Goal: Task Accomplishment & Management: Use online tool/utility

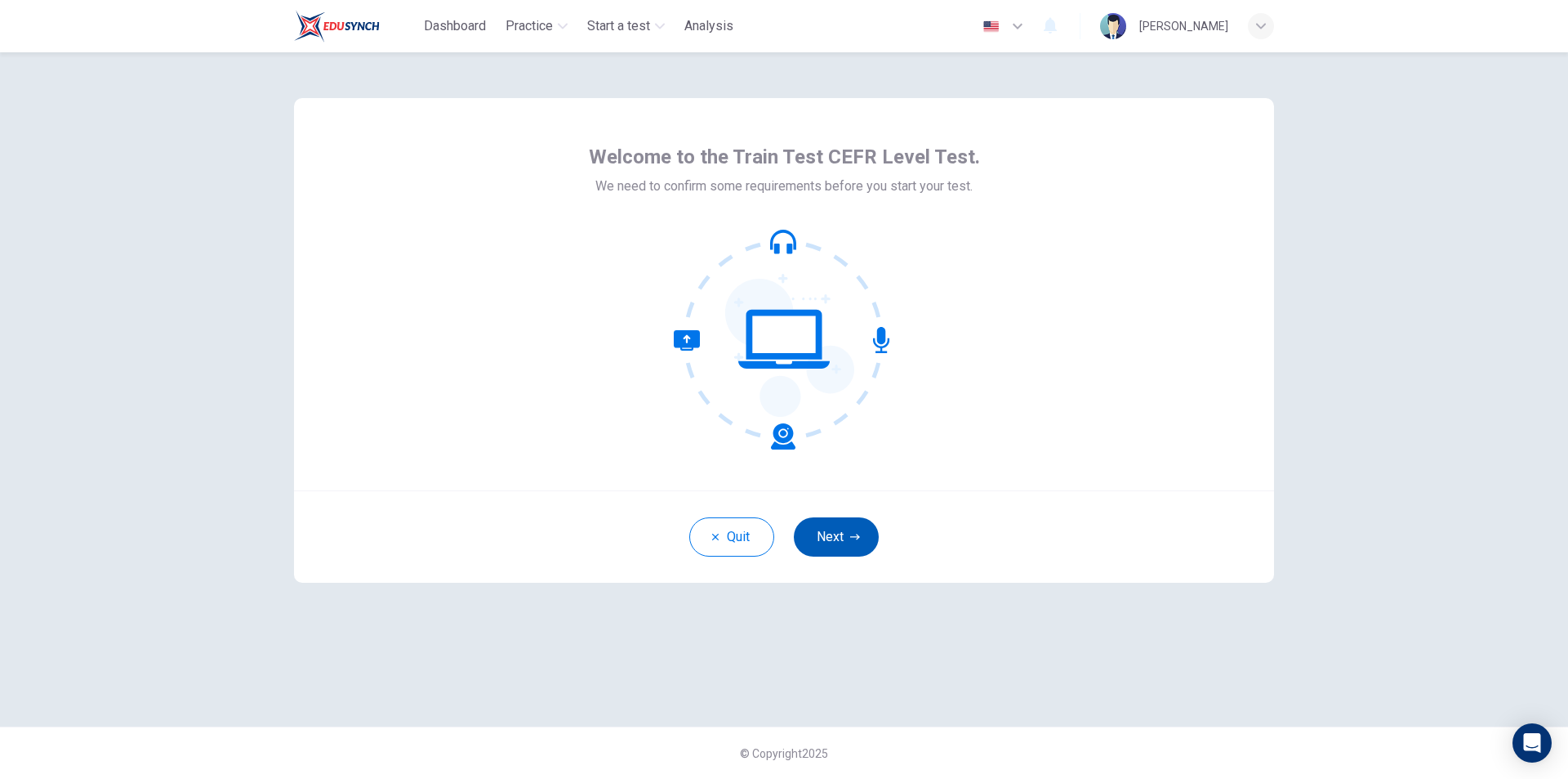
click at [831, 549] on button "Next" at bounding box center [836, 537] width 85 height 39
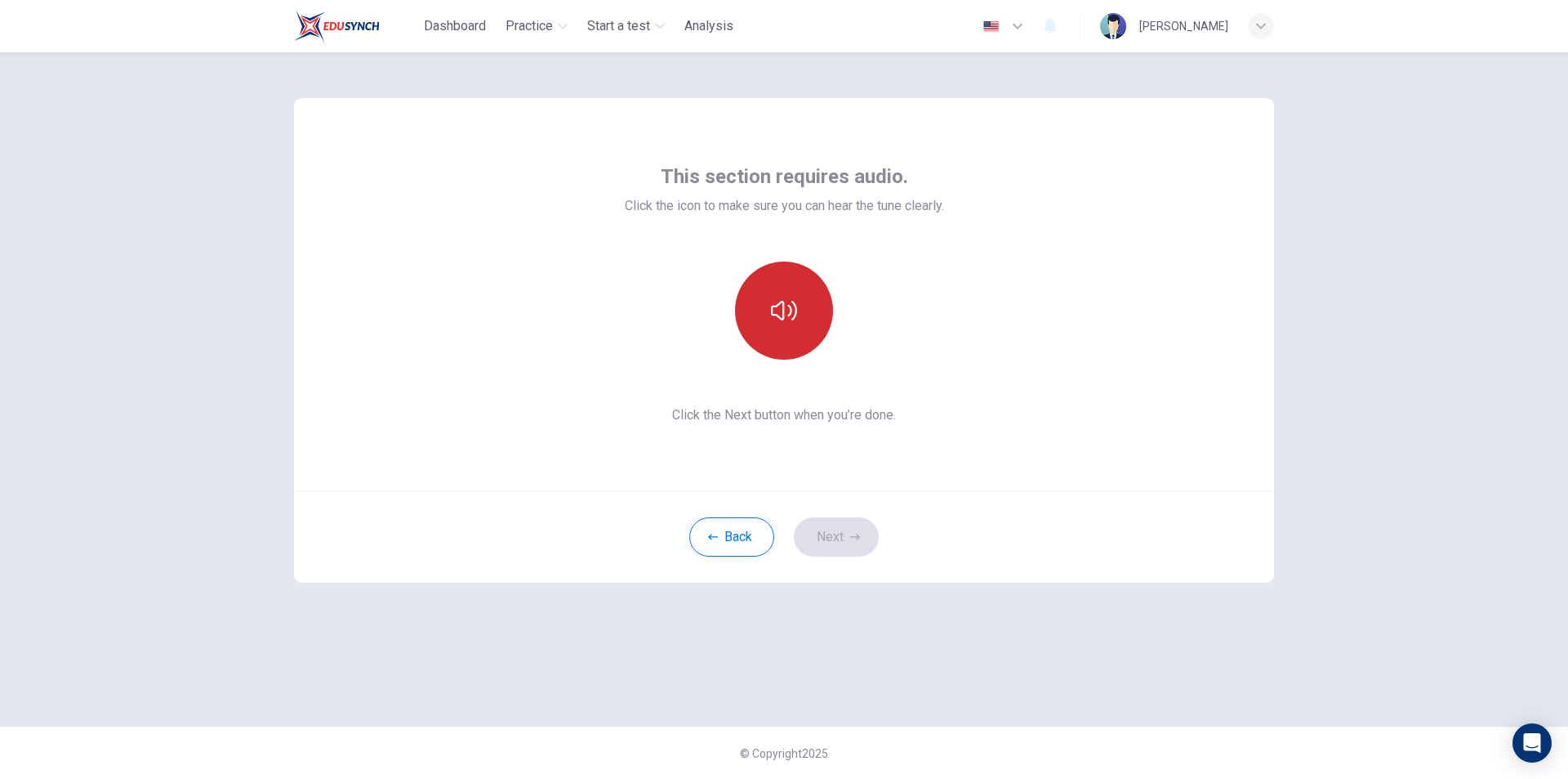
click at [767, 284] on button "button" at bounding box center [784, 311] width 98 height 98
click at [857, 536] on icon "button" at bounding box center [855, 537] width 10 height 10
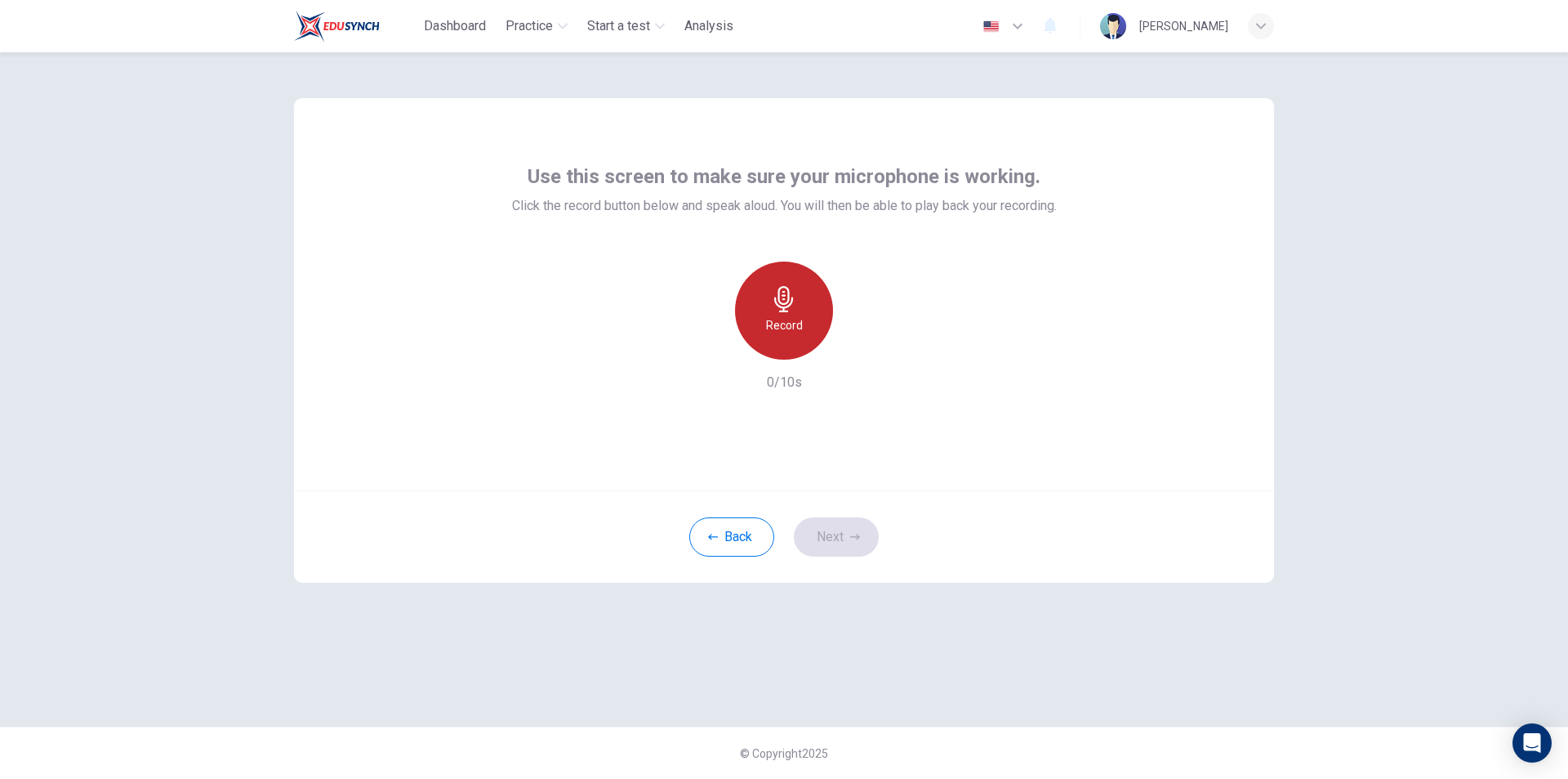
click at [786, 332] on h6 "Record" at bounding box center [785, 325] width 37 height 19
click at [779, 307] on icon "button" at bounding box center [784, 299] width 26 height 26
click at [863, 343] on icon "button" at bounding box center [859, 347] width 17 height 17
click at [852, 543] on button "Next" at bounding box center [836, 537] width 85 height 39
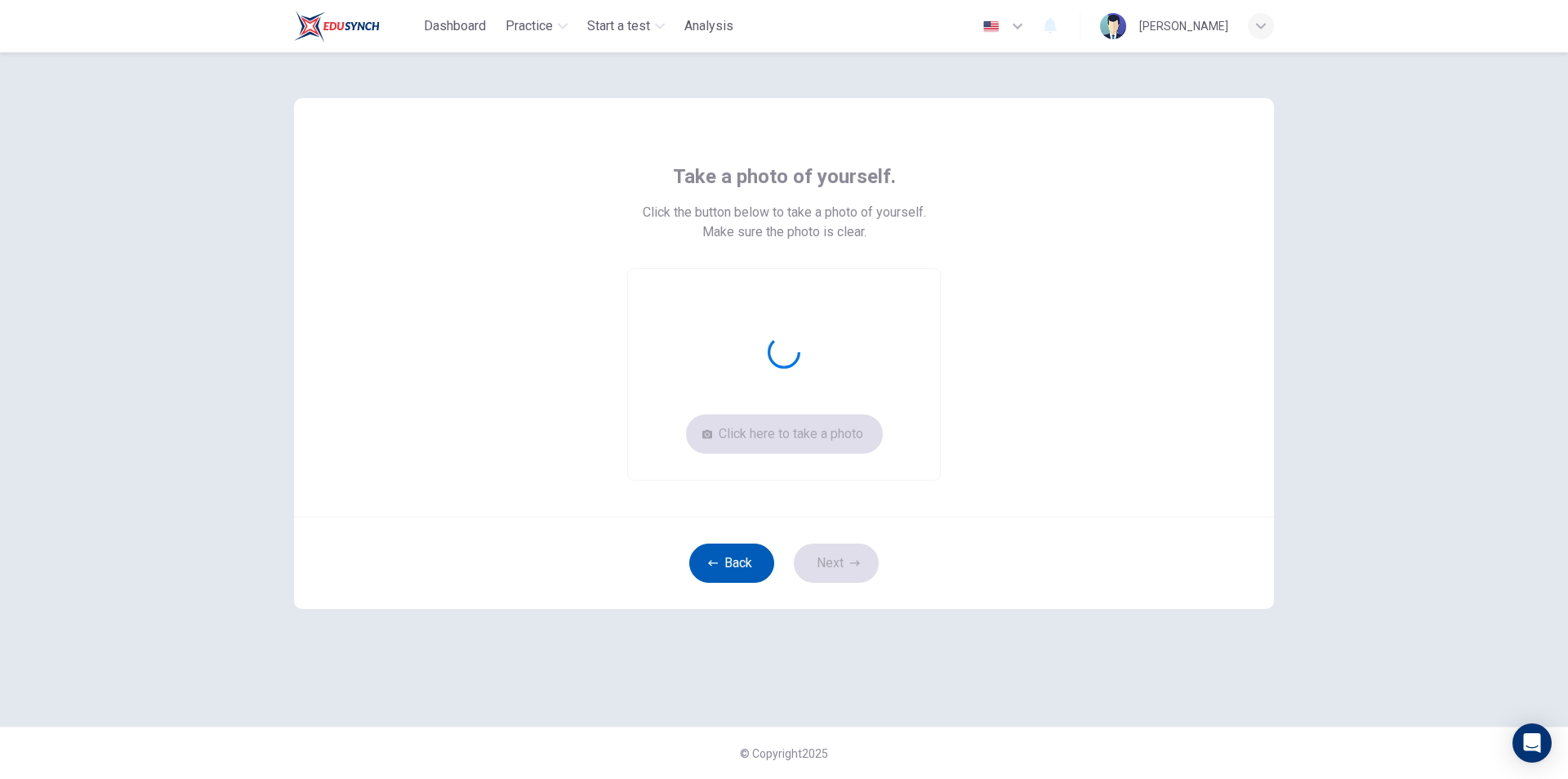
click at [718, 565] on icon "button" at bounding box center [712, 563] width 10 height 10
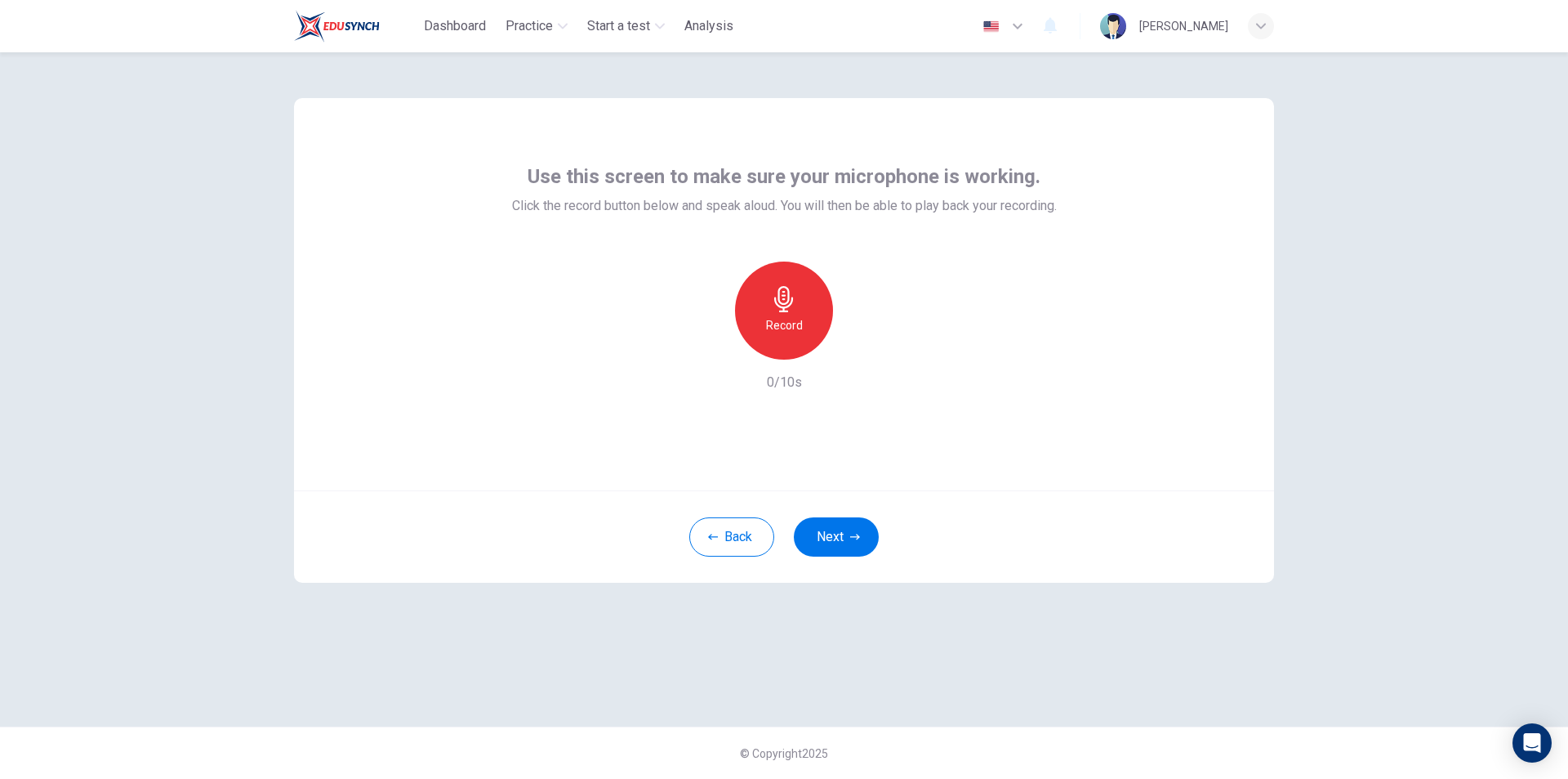
click at [788, 318] on h6 "Record" at bounding box center [785, 325] width 37 height 19
click at [794, 326] on h6 "Stop" at bounding box center [784, 325] width 24 height 19
click at [869, 346] on div "button" at bounding box center [859, 347] width 26 height 26
click at [842, 547] on button "Next" at bounding box center [836, 537] width 85 height 39
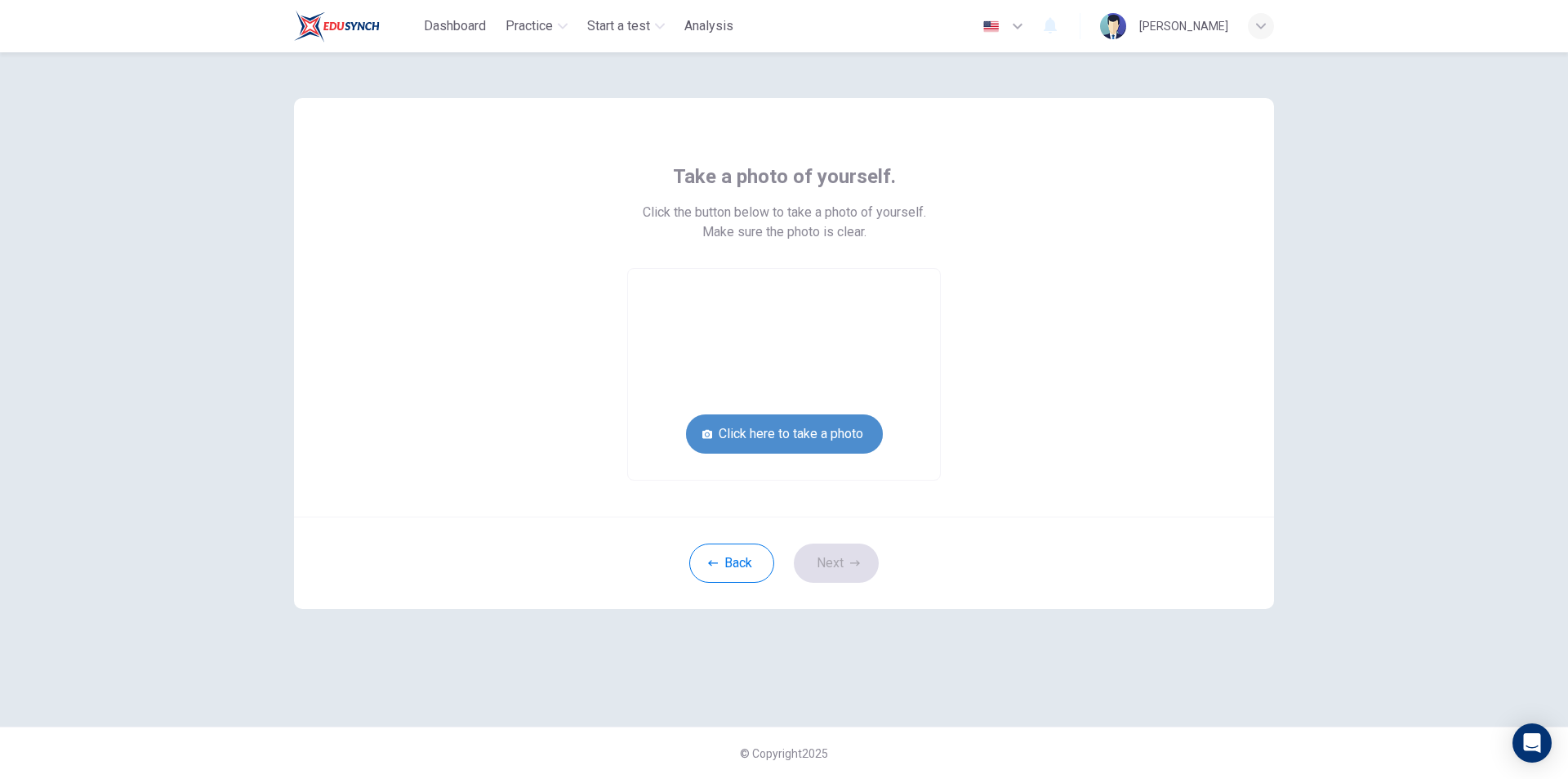
click at [849, 439] on button "Click here to take a photo" at bounding box center [784, 433] width 197 height 39
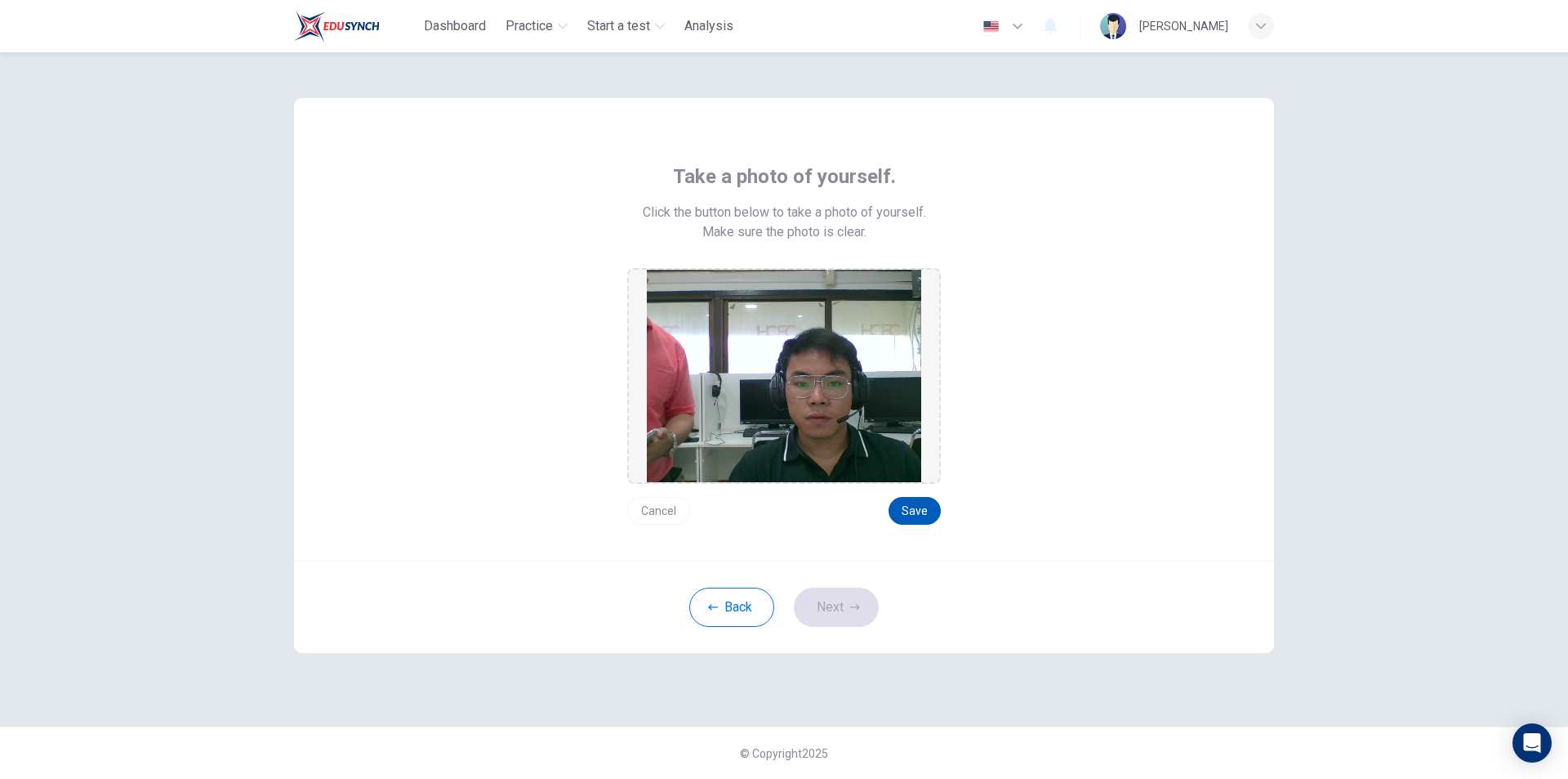
click at [919, 515] on button "Save" at bounding box center [915, 511] width 52 height 28
click at [920, 512] on button "Save" at bounding box center [915, 511] width 52 height 28
click at [853, 603] on icon "button" at bounding box center [855, 607] width 10 height 10
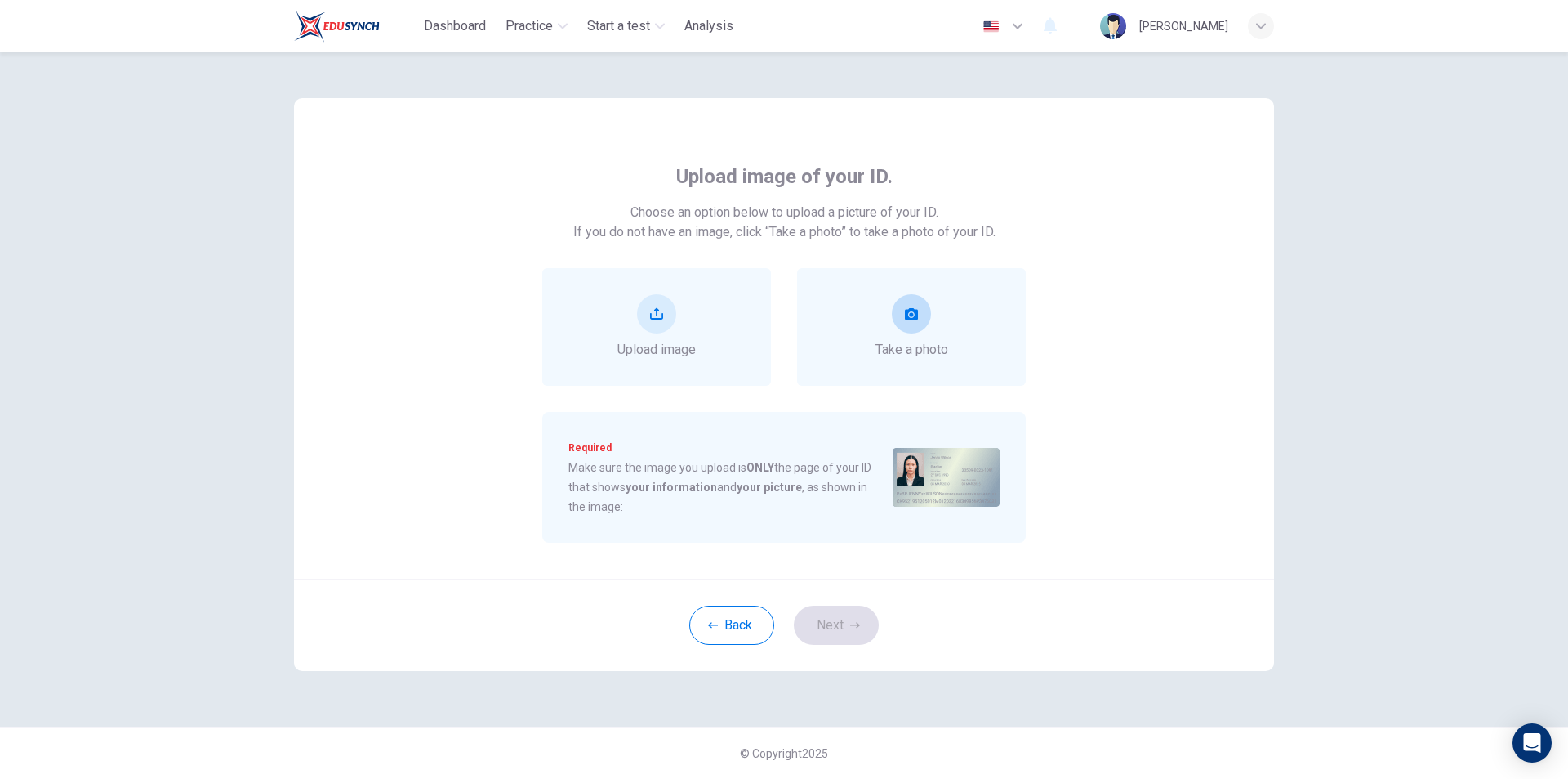
click at [915, 339] on div "Take a photo" at bounding box center [912, 326] width 73 height 66
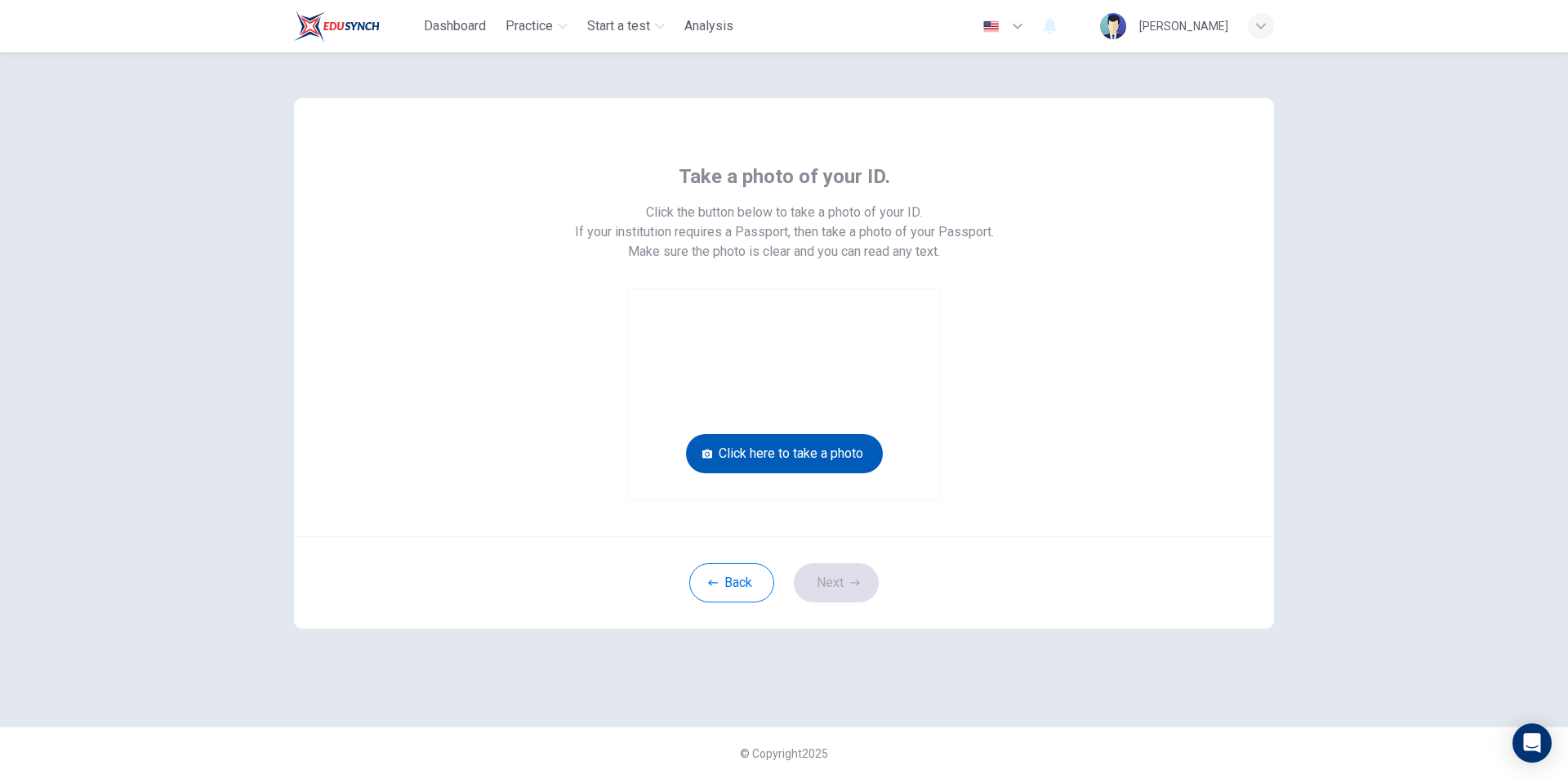
click at [822, 449] on button "Click here to take a photo" at bounding box center [784, 453] width 197 height 39
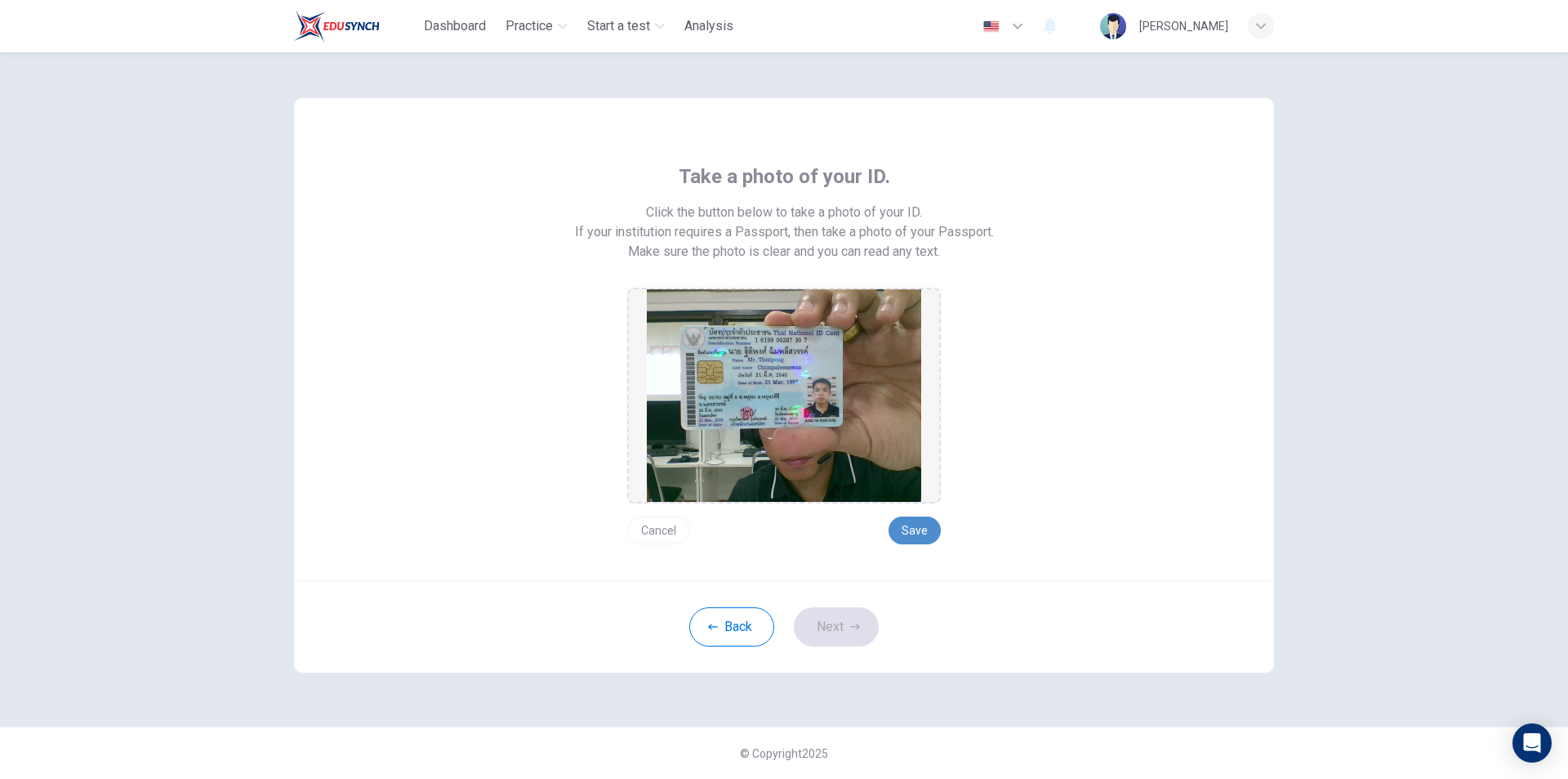
click at [916, 526] on button "Save" at bounding box center [915, 530] width 52 height 28
click at [849, 625] on button "Next" at bounding box center [836, 627] width 85 height 39
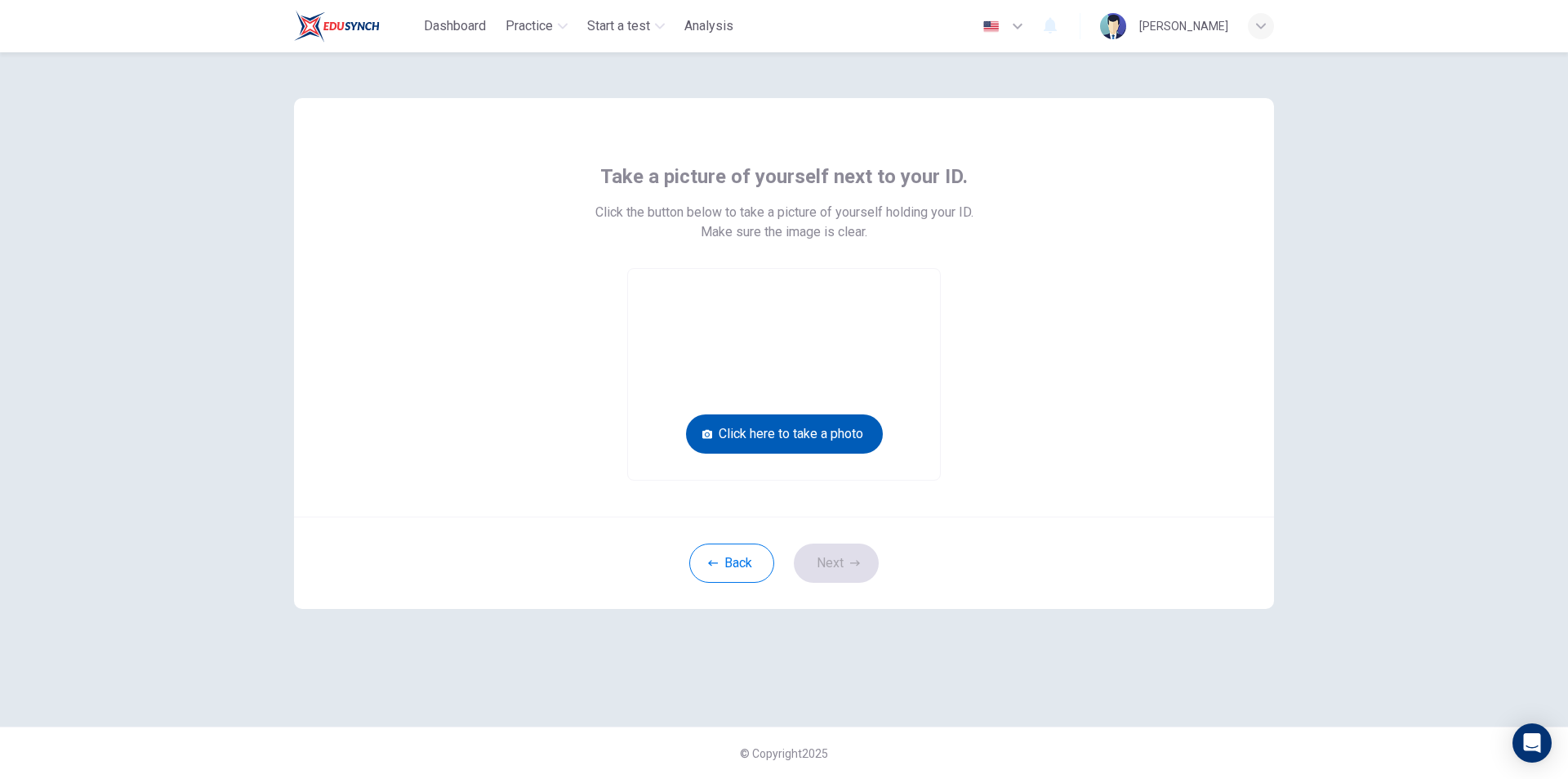
click at [806, 425] on button "Click here to take a photo" at bounding box center [784, 433] width 197 height 39
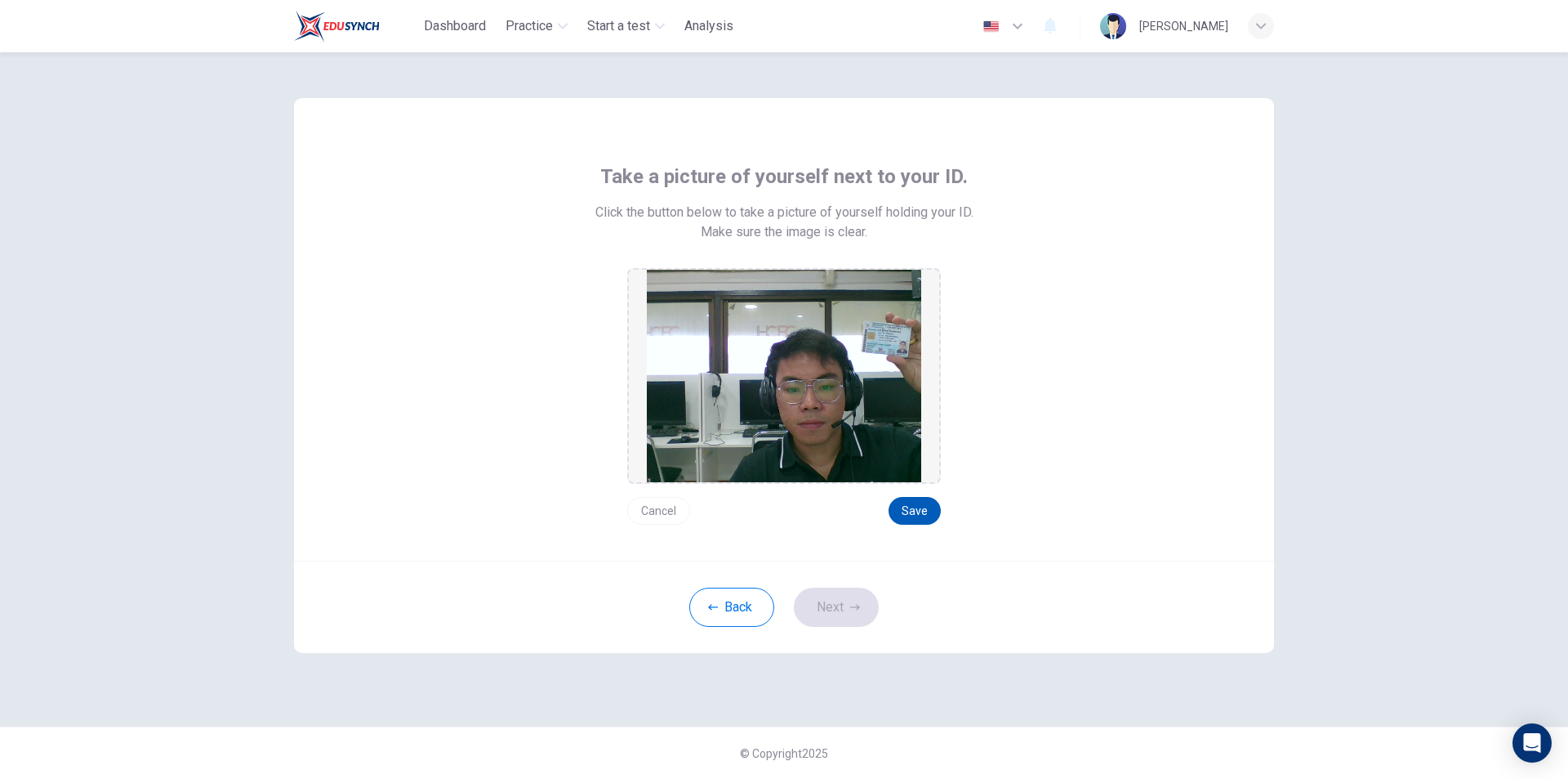
click at [917, 497] on button "Save" at bounding box center [915, 511] width 52 height 28
click at [854, 600] on button "Next" at bounding box center [836, 607] width 85 height 39
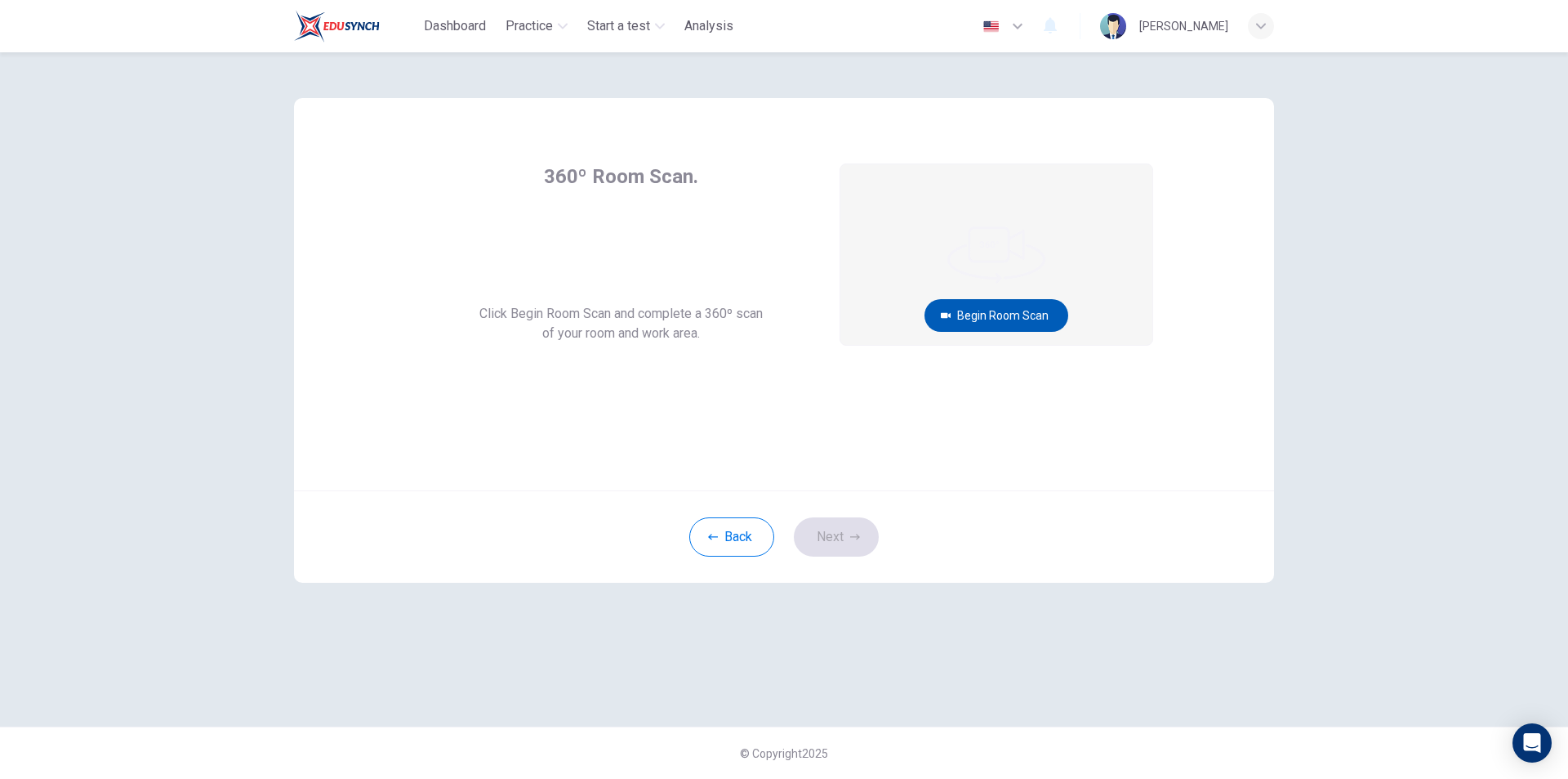
click at [1020, 309] on button "Begin Room Scan" at bounding box center [997, 315] width 144 height 32
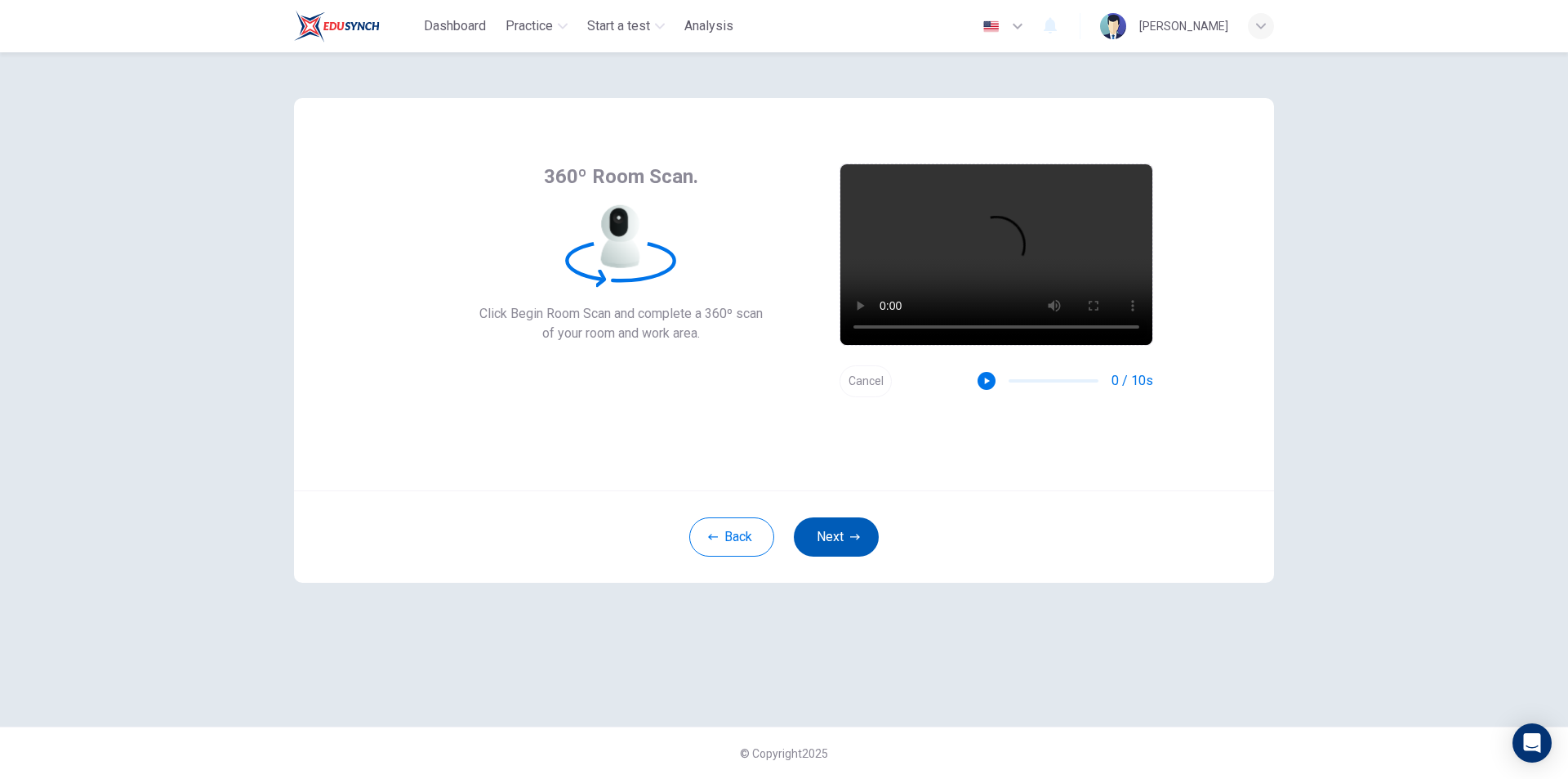
click at [845, 540] on button "Next" at bounding box center [836, 537] width 85 height 39
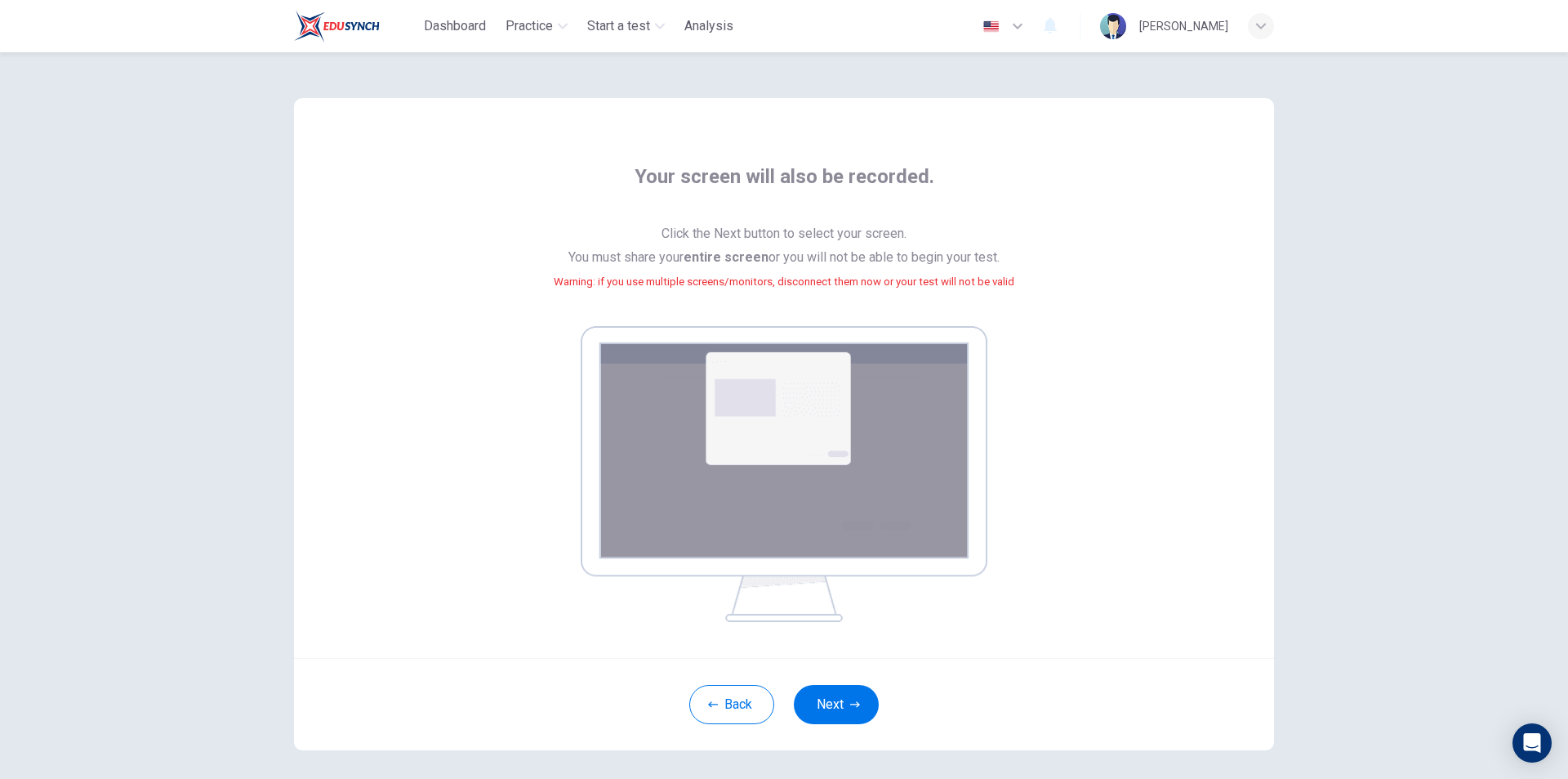
scroll to position [68, 0]
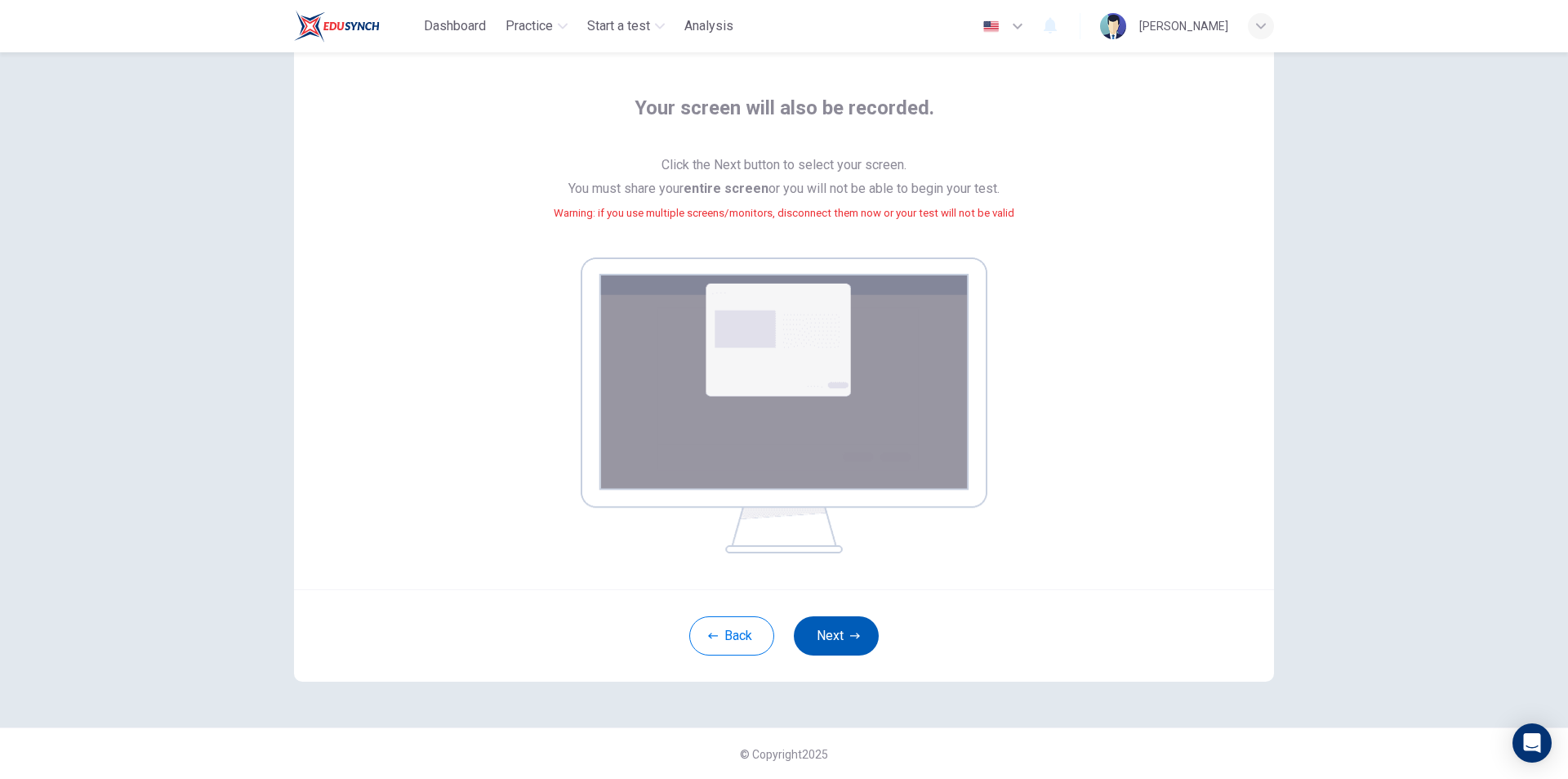
click at [852, 628] on button "Next" at bounding box center [836, 635] width 85 height 39
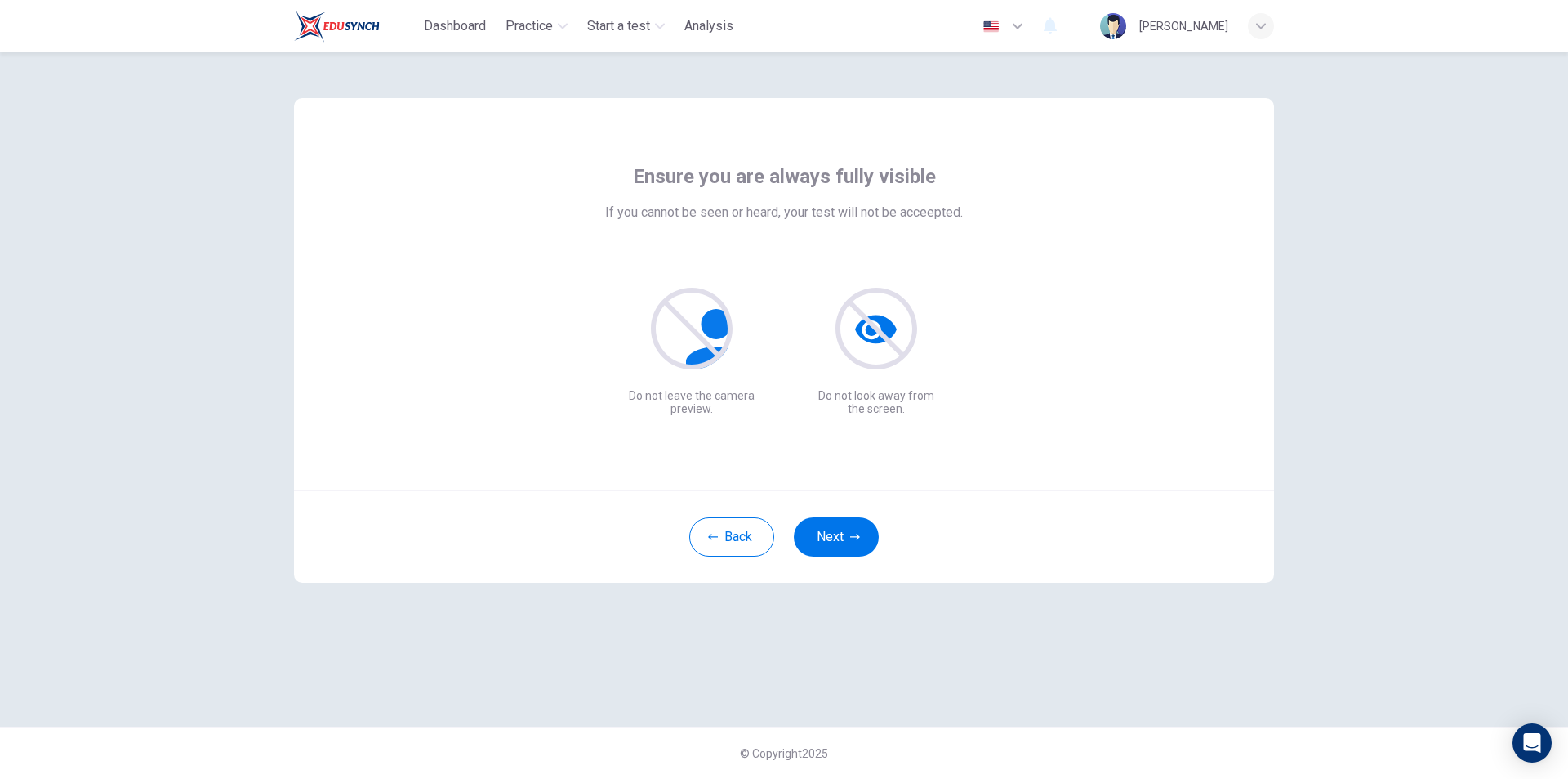
scroll to position [0, 0]
click at [836, 535] on button "Next" at bounding box center [836, 537] width 85 height 39
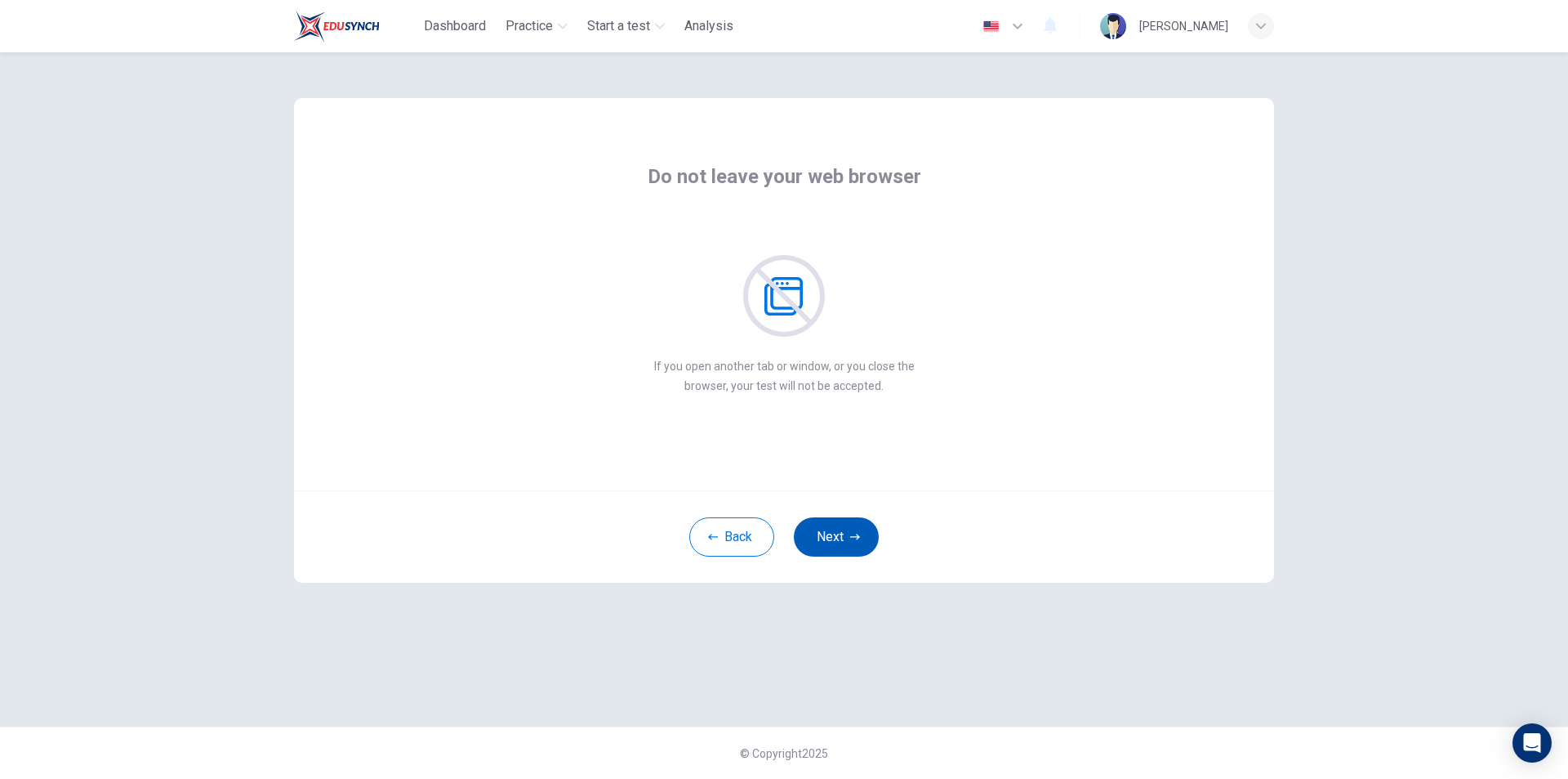
click at [847, 529] on button "Next" at bounding box center [836, 537] width 85 height 39
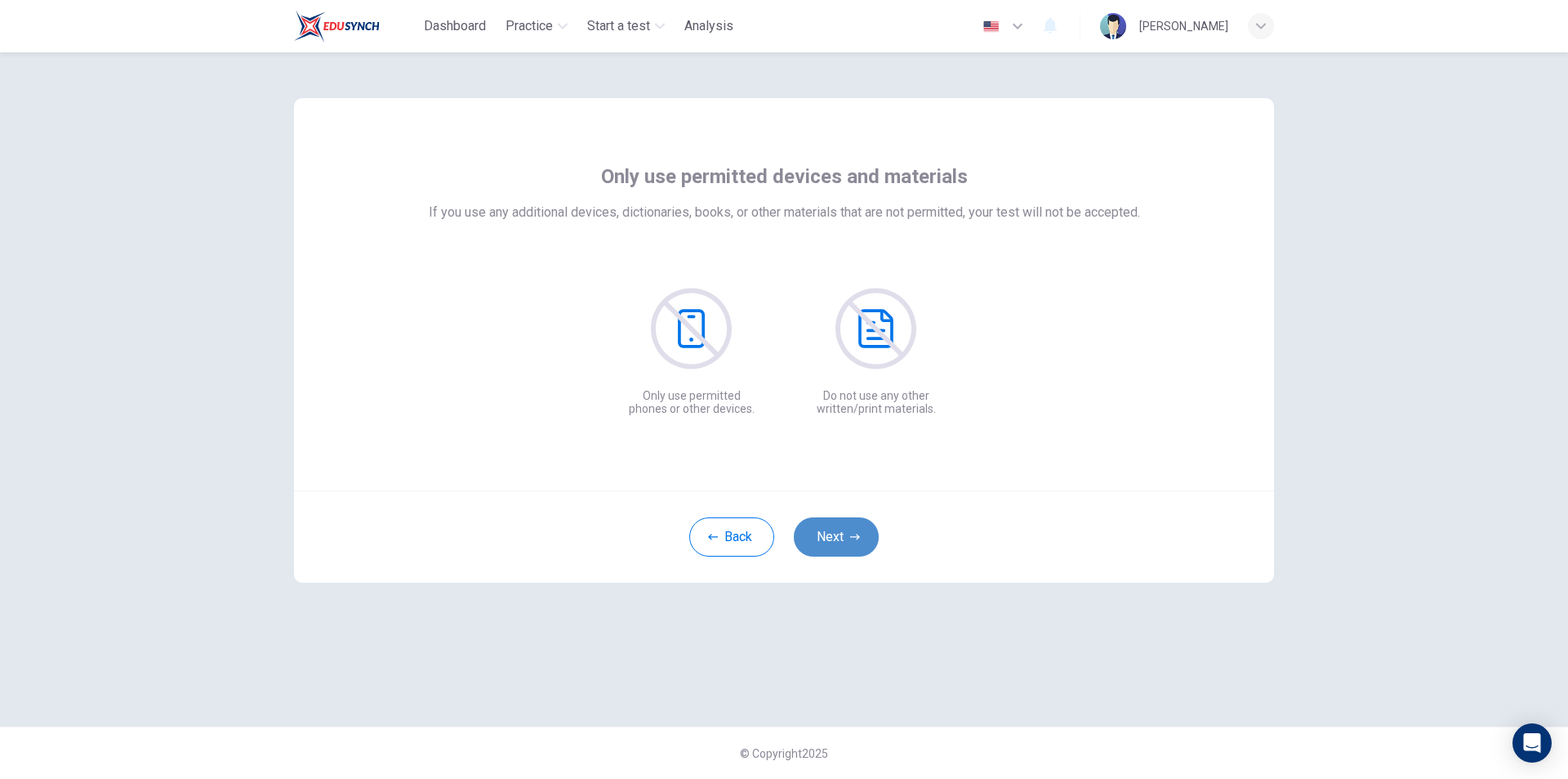
click at [847, 529] on button "Next" at bounding box center [836, 537] width 85 height 39
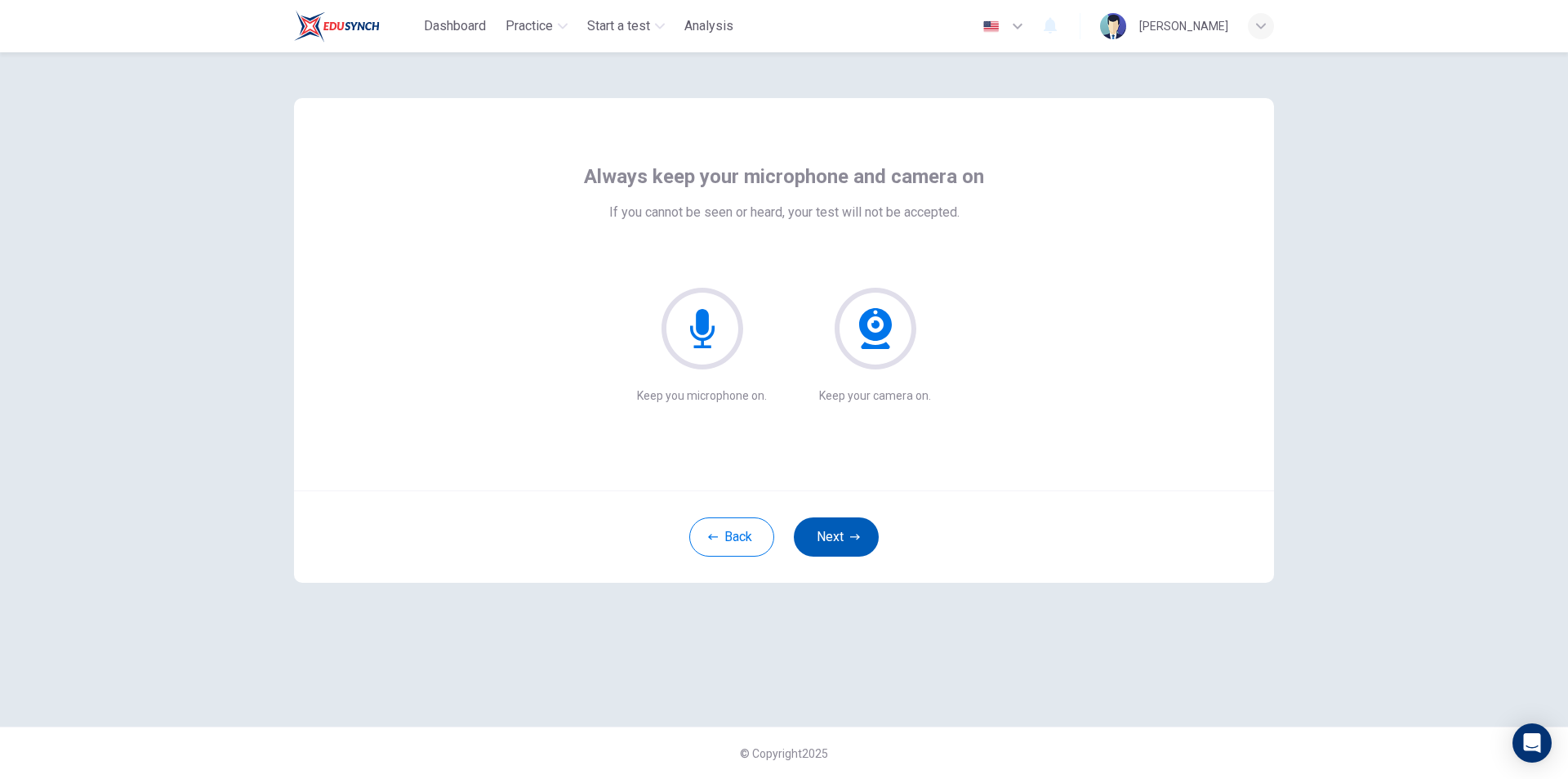
click at [847, 529] on button "Next" at bounding box center [836, 537] width 85 height 39
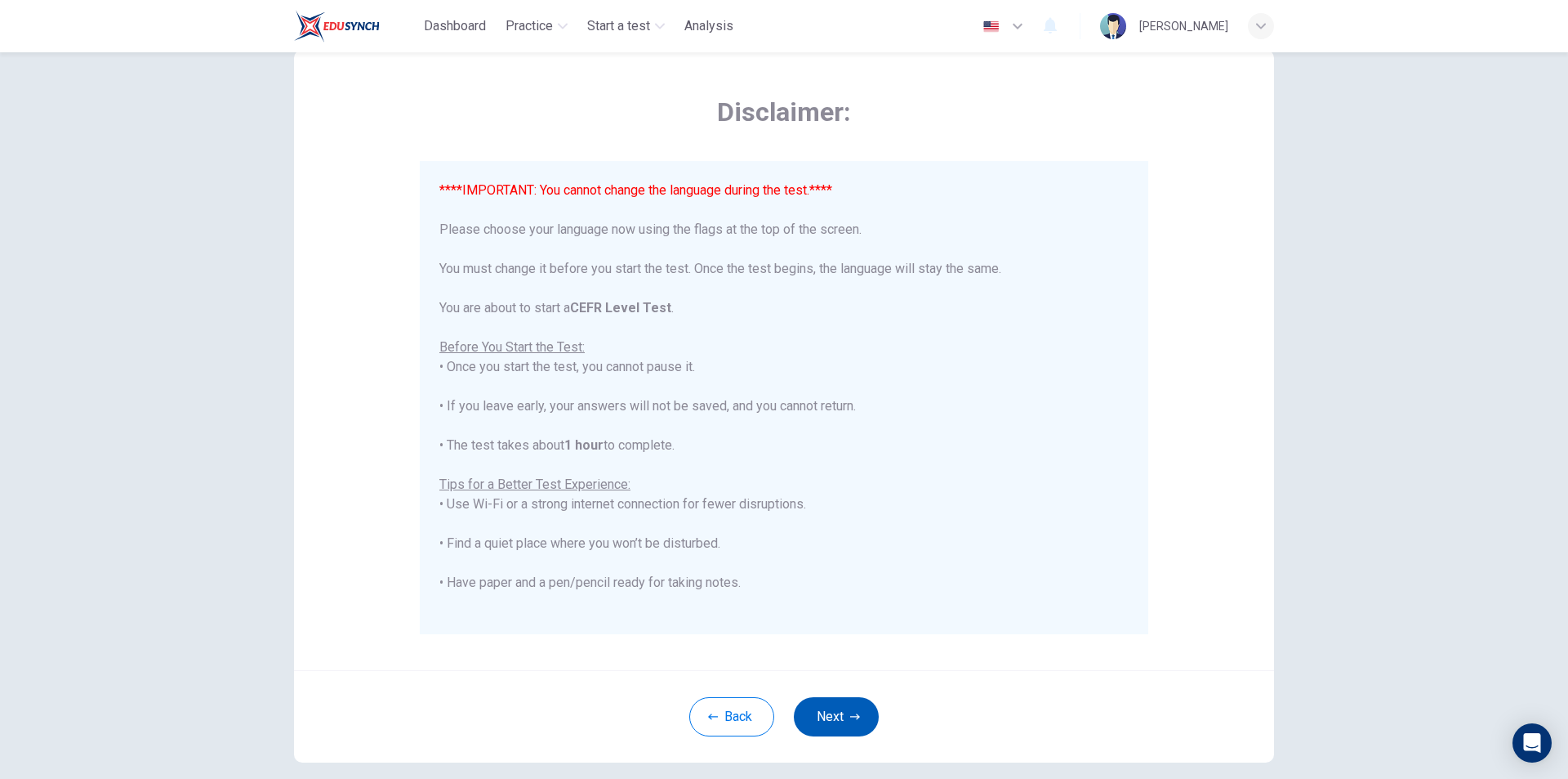
scroll to position [130, 0]
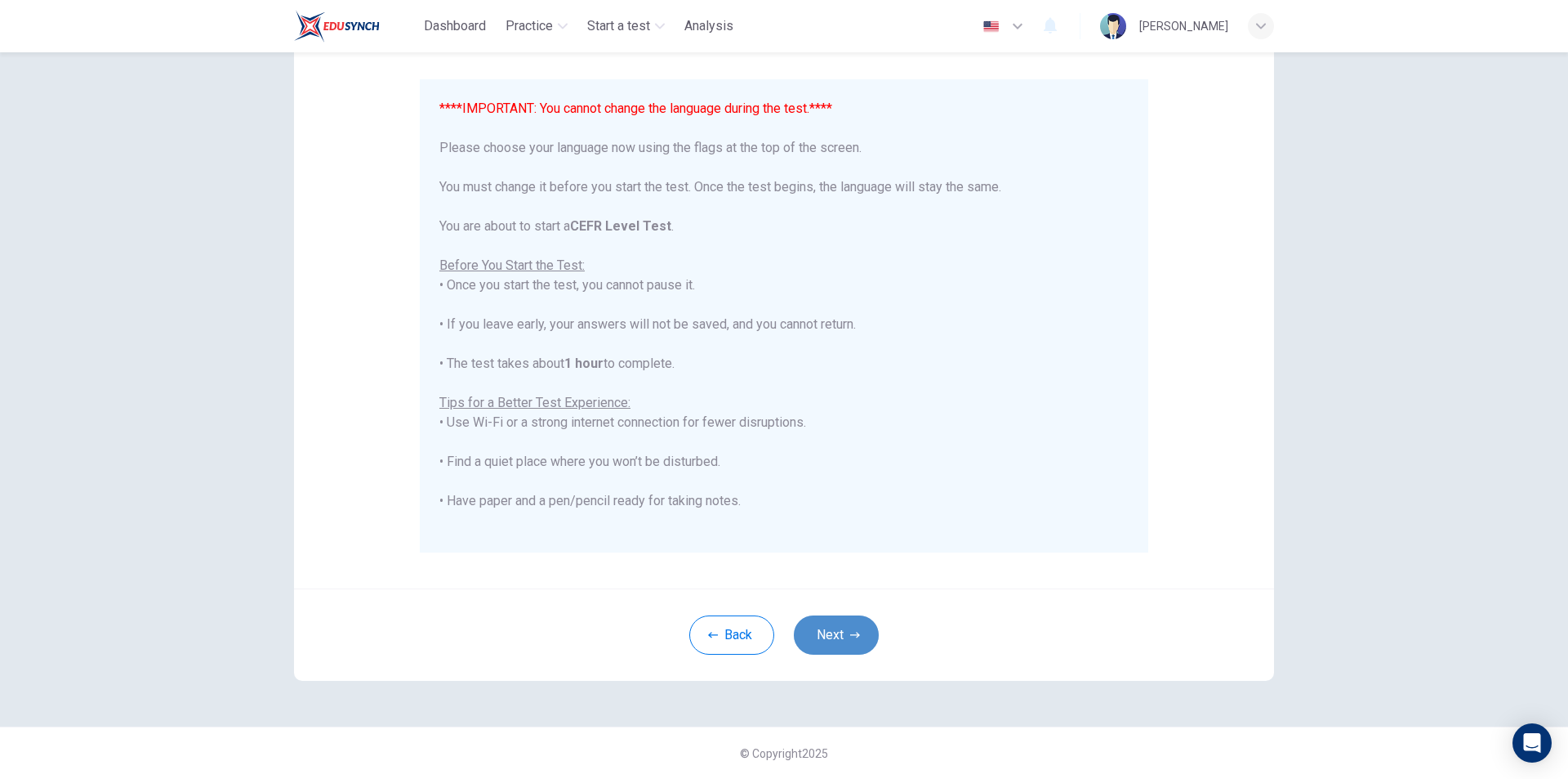
click at [852, 635] on icon "button" at bounding box center [855, 635] width 10 height 10
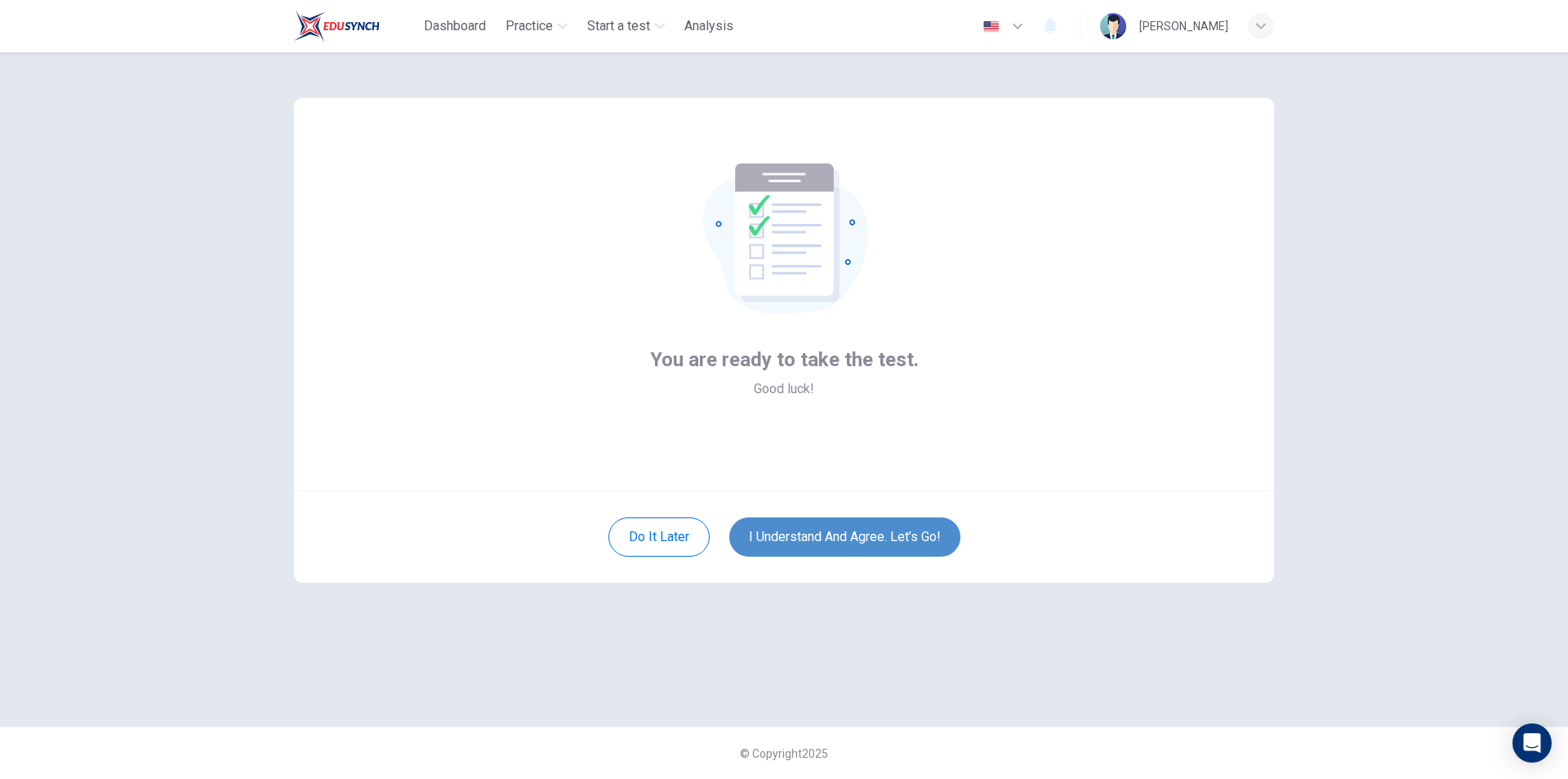
click at [831, 544] on button "I understand and agree. Let’s go!" at bounding box center [845, 537] width 231 height 39
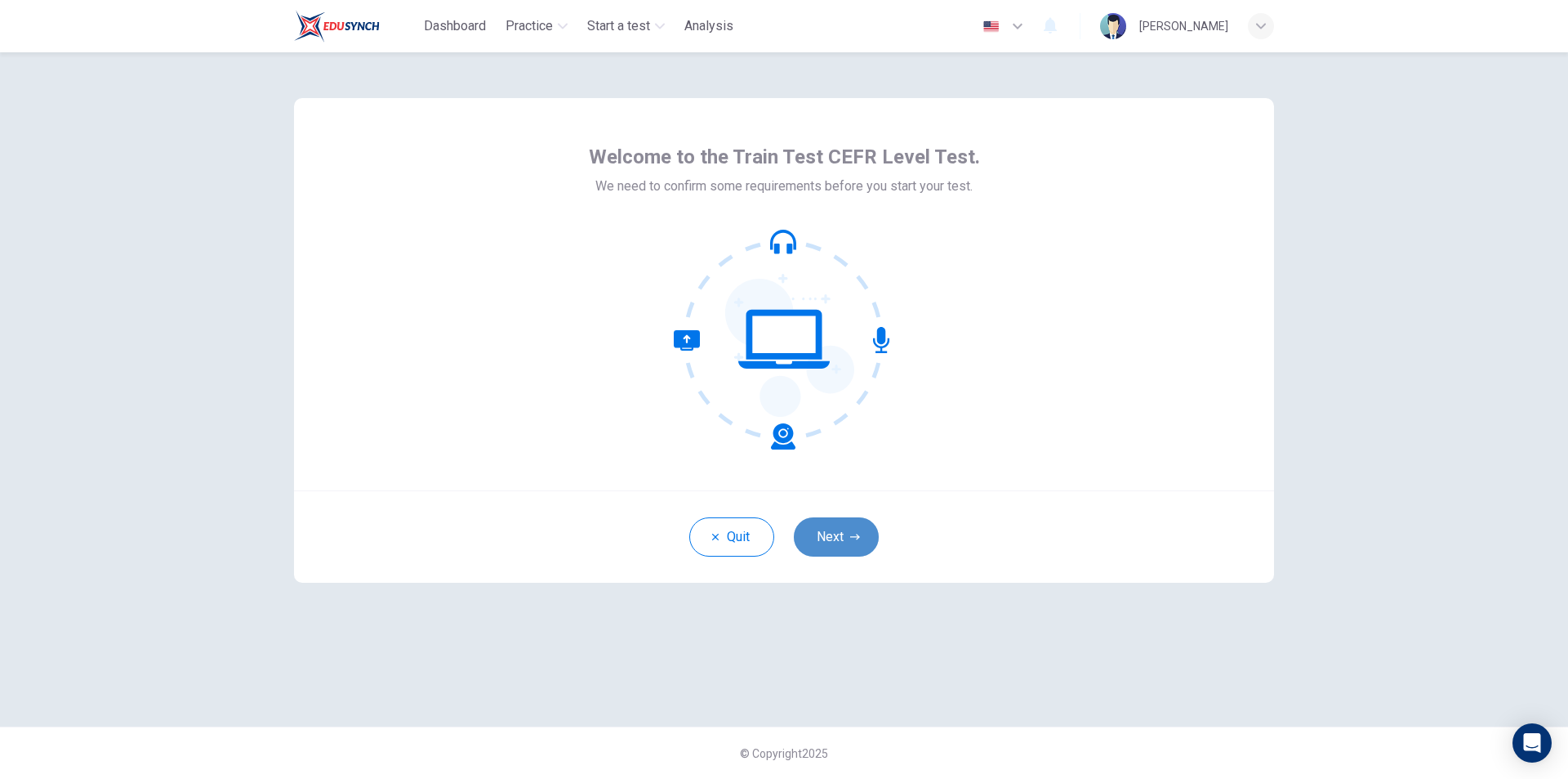
click at [858, 524] on button "Next" at bounding box center [836, 537] width 85 height 39
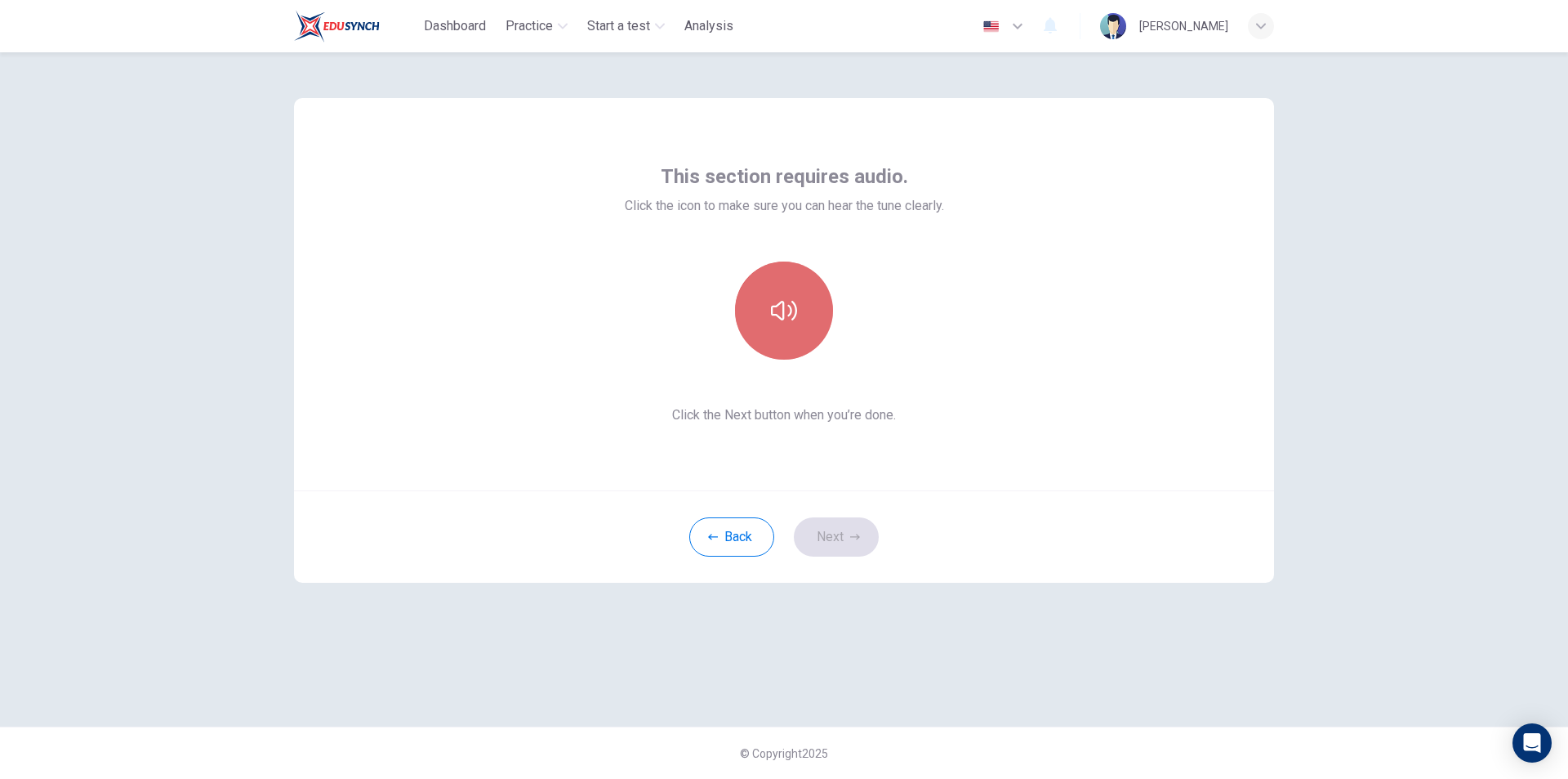
click at [794, 308] on icon "button" at bounding box center [784, 311] width 26 height 26
click at [841, 532] on button "Next" at bounding box center [836, 537] width 85 height 39
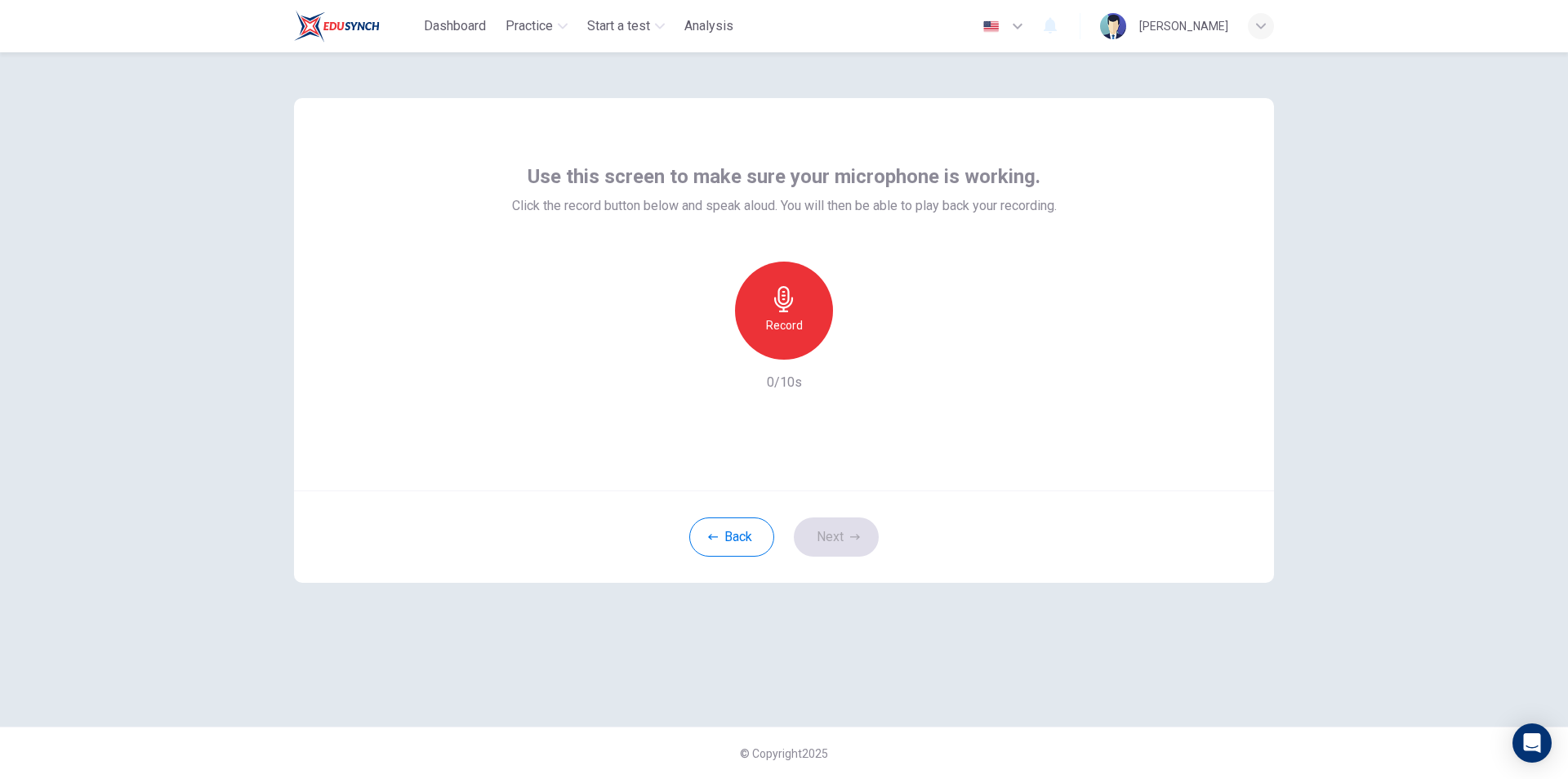
click at [787, 316] on h6 "Record" at bounding box center [785, 325] width 37 height 19
click at [789, 310] on icon "button" at bounding box center [784, 299] width 26 height 26
click at [867, 347] on icon "button" at bounding box center [859, 347] width 17 height 17
click at [714, 343] on icon "button" at bounding box center [709, 346] width 15 height 15
click at [802, 312] on div "Record" at bounding box center [784, 311] width 98 height 98
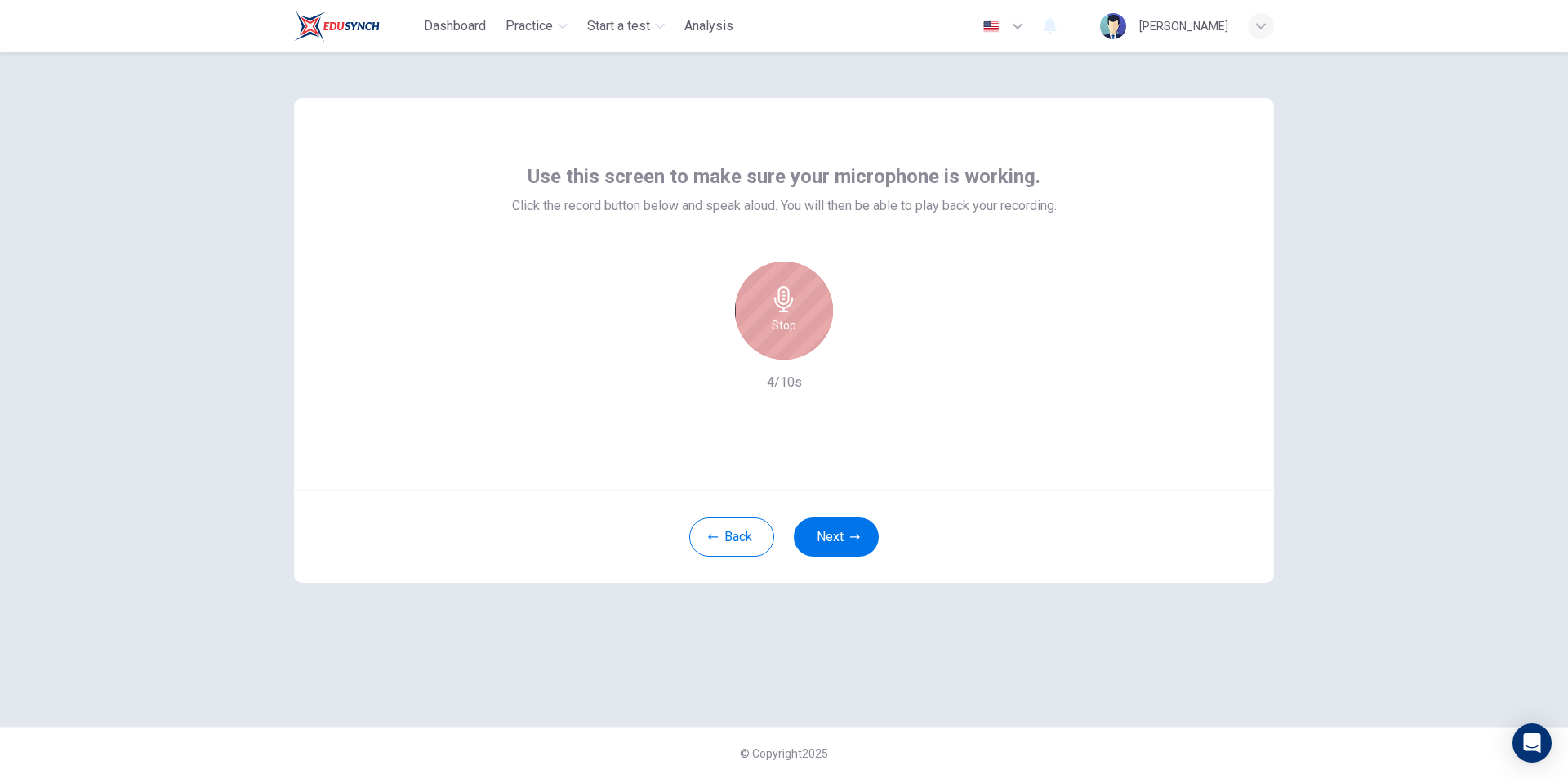
click at [806, 331] on div "Stop" at bounding box center [784, 311] width 98 height 98
click at [863, 351] on icon "button" at bounding box center [859, 347] width 17 height 17
click at [862, 537] on button "Next" at bounding box center [836, 537] width 85 height 39
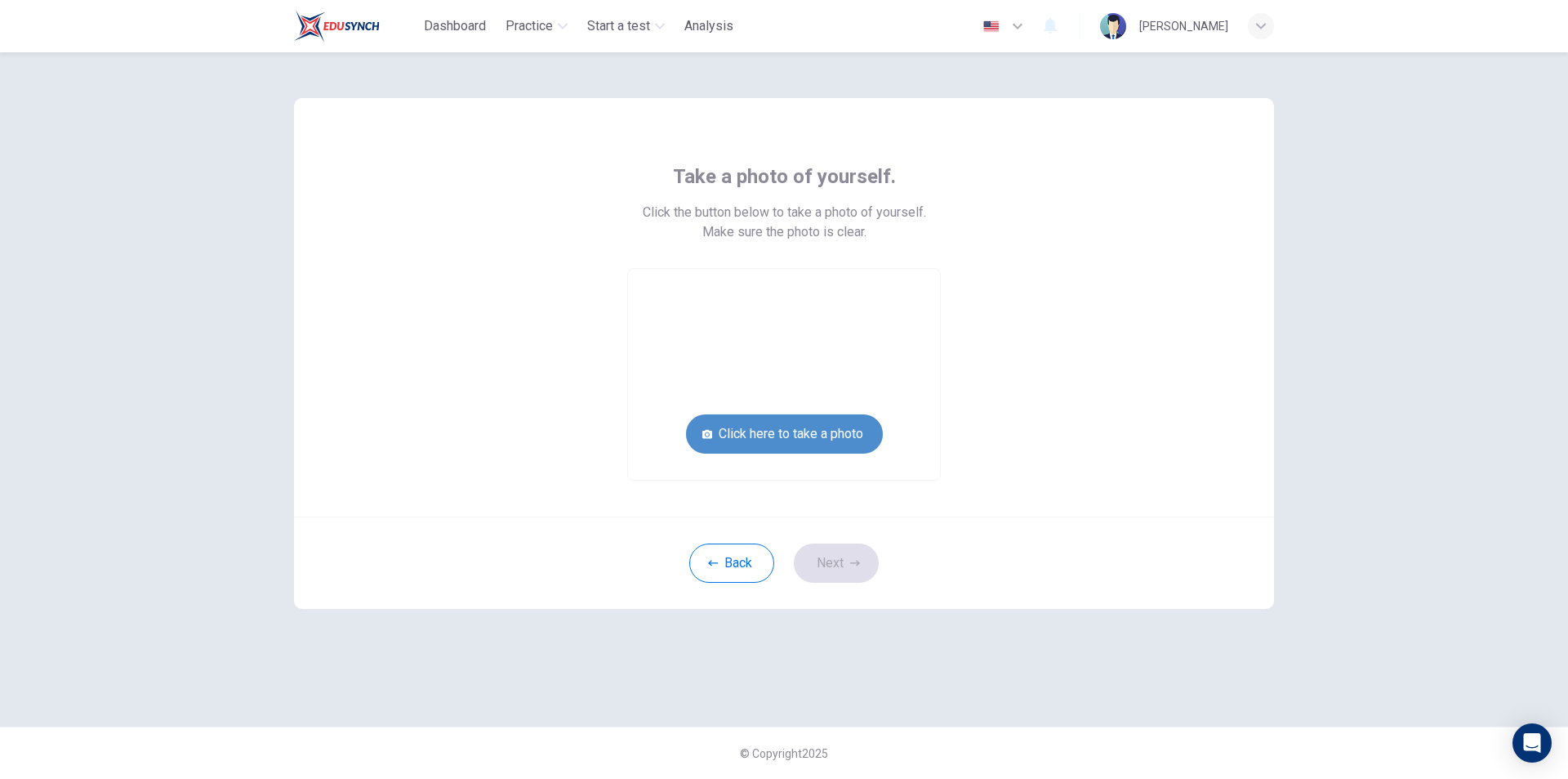
click at [837, 439] on button "Click here to take a photo" at bounding box center [784, 433] width 197 height 39
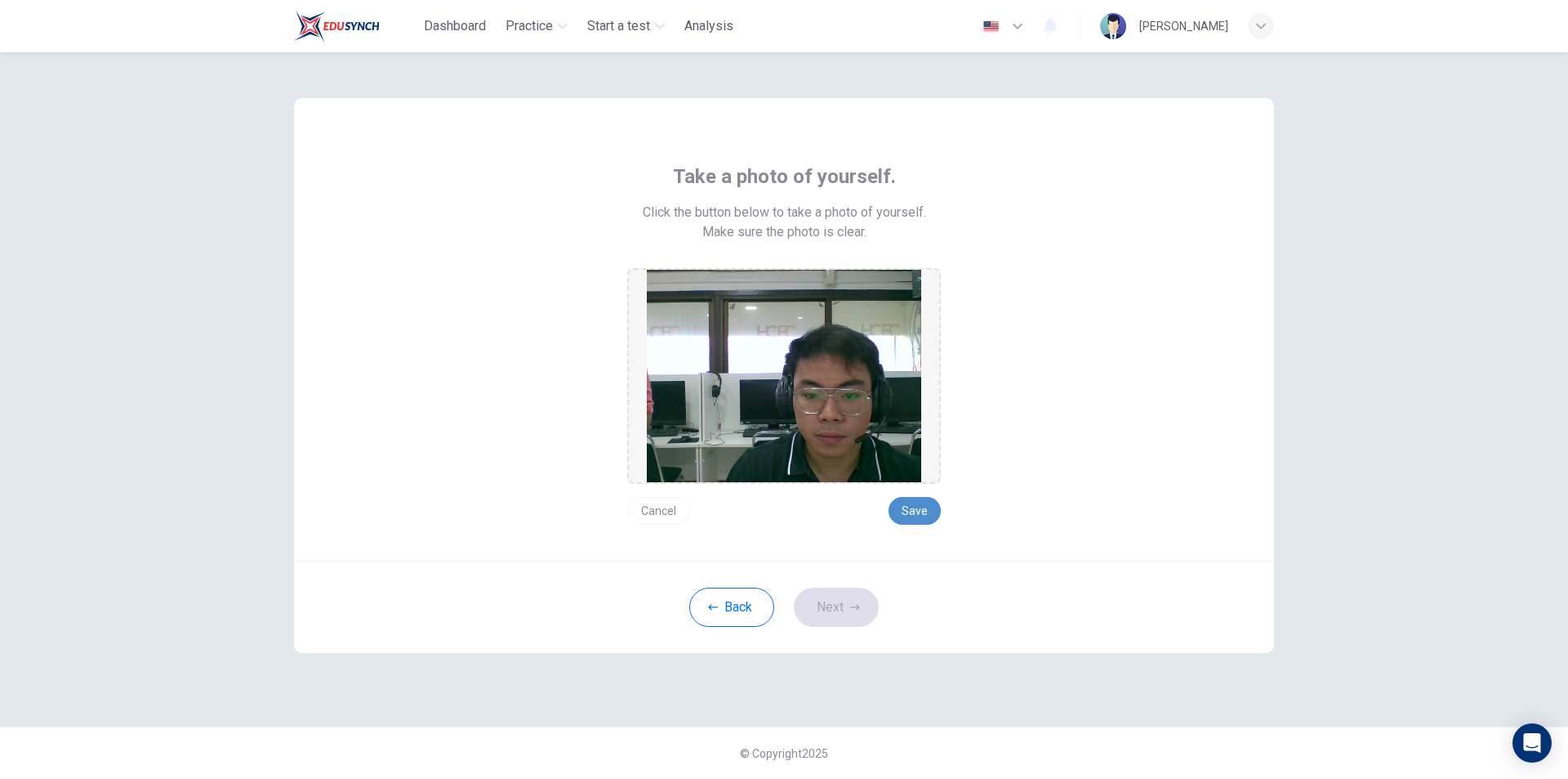
click at [932, 513] on button "Save" at bounding box center [915, 511] width 52 height 28
click at [826, 598] on button "Next" at bounding box center [836, 607] width 85 height 39
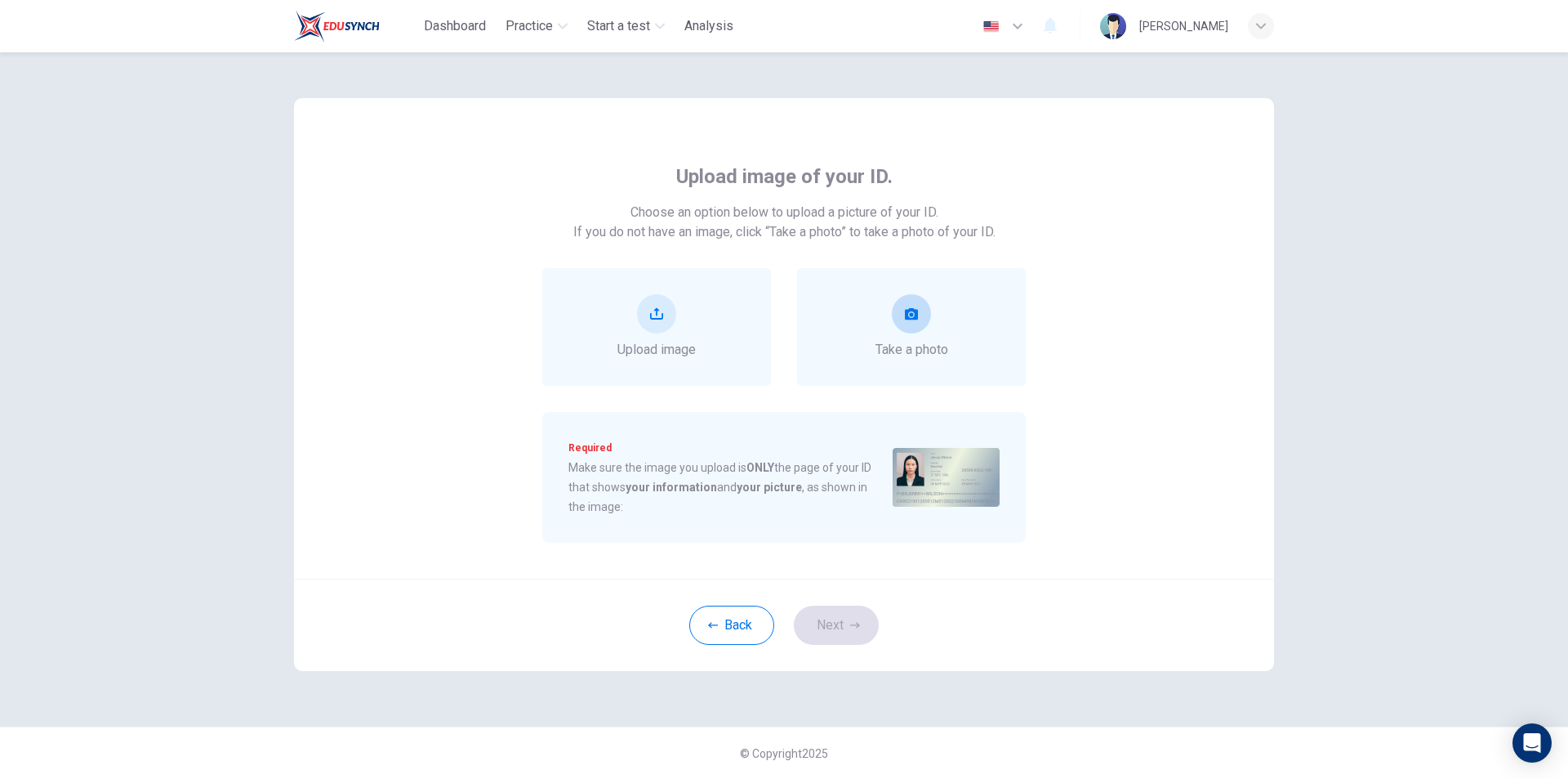
click at [884, 326] on div "Take a photo" at bounding box center [912, 326] width 73 height 66
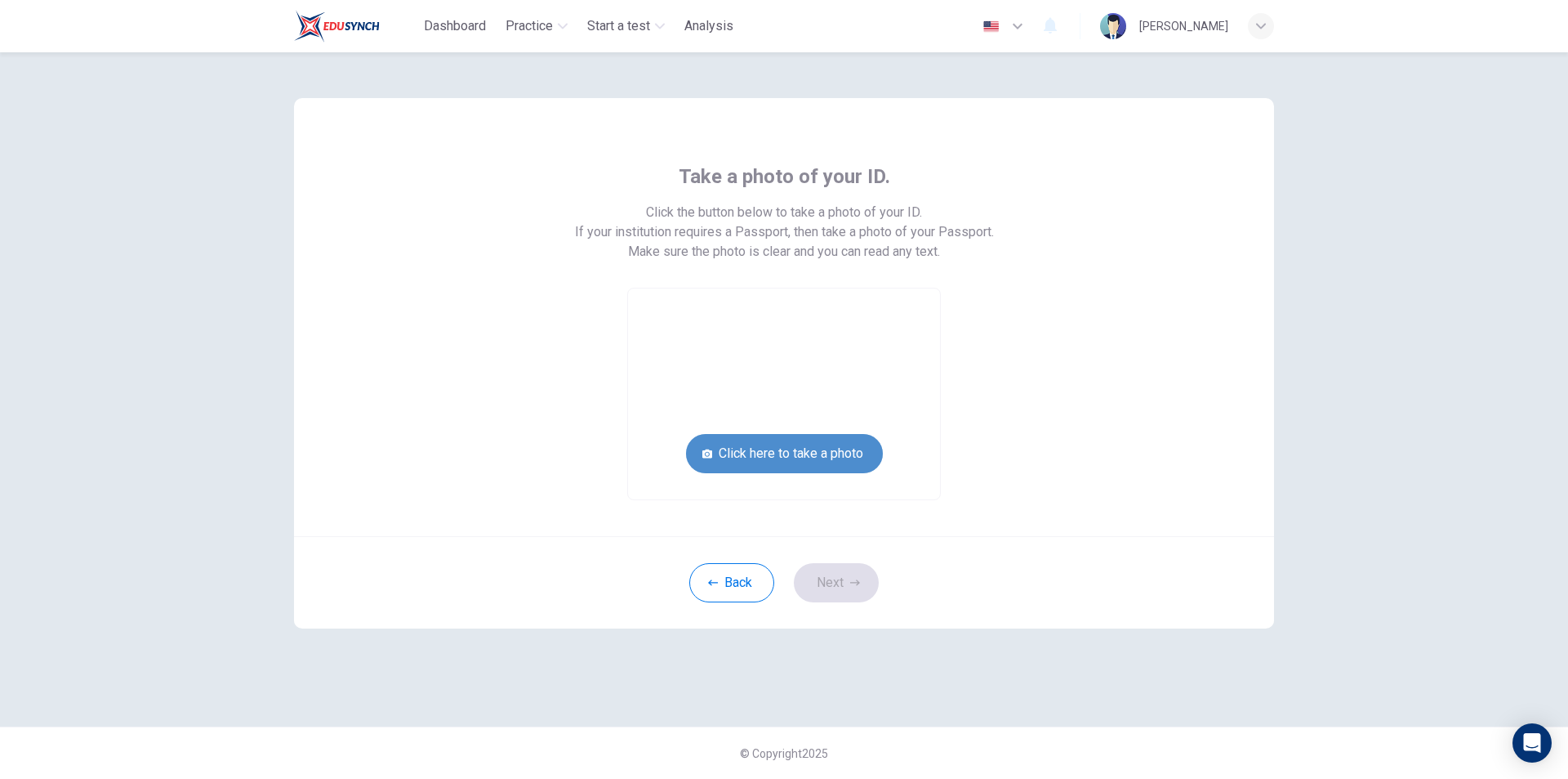
click at [848, 461] on button "Click here to take a photo" at bounding box center [784, 453] width 197 height 39
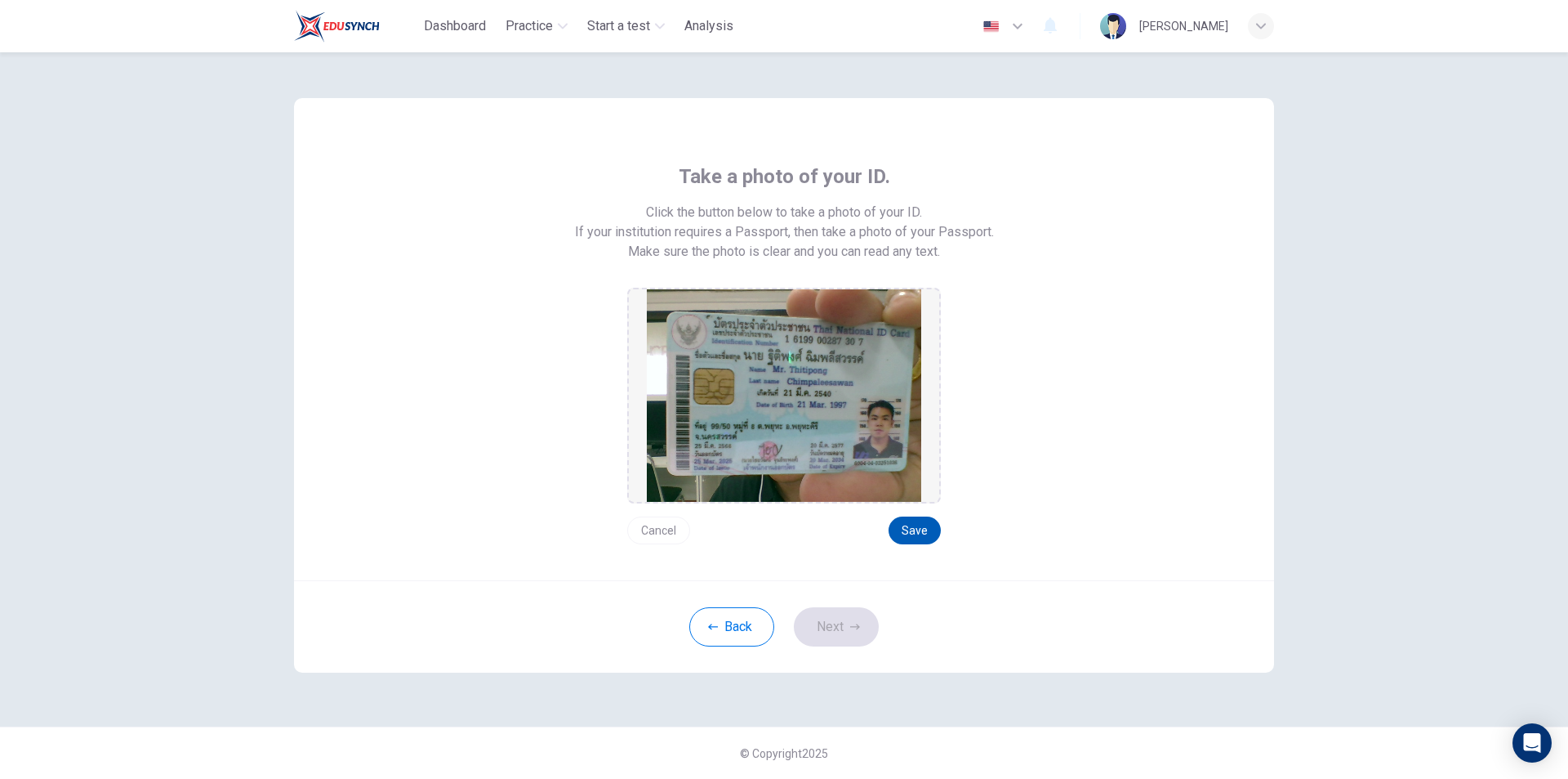
click at [908, 527] on button "Save" at bounding box center [915, 530] width 52 height 28
click at [859, 621] on button "Next" at bounding box center [836, 627] width 85 height 39
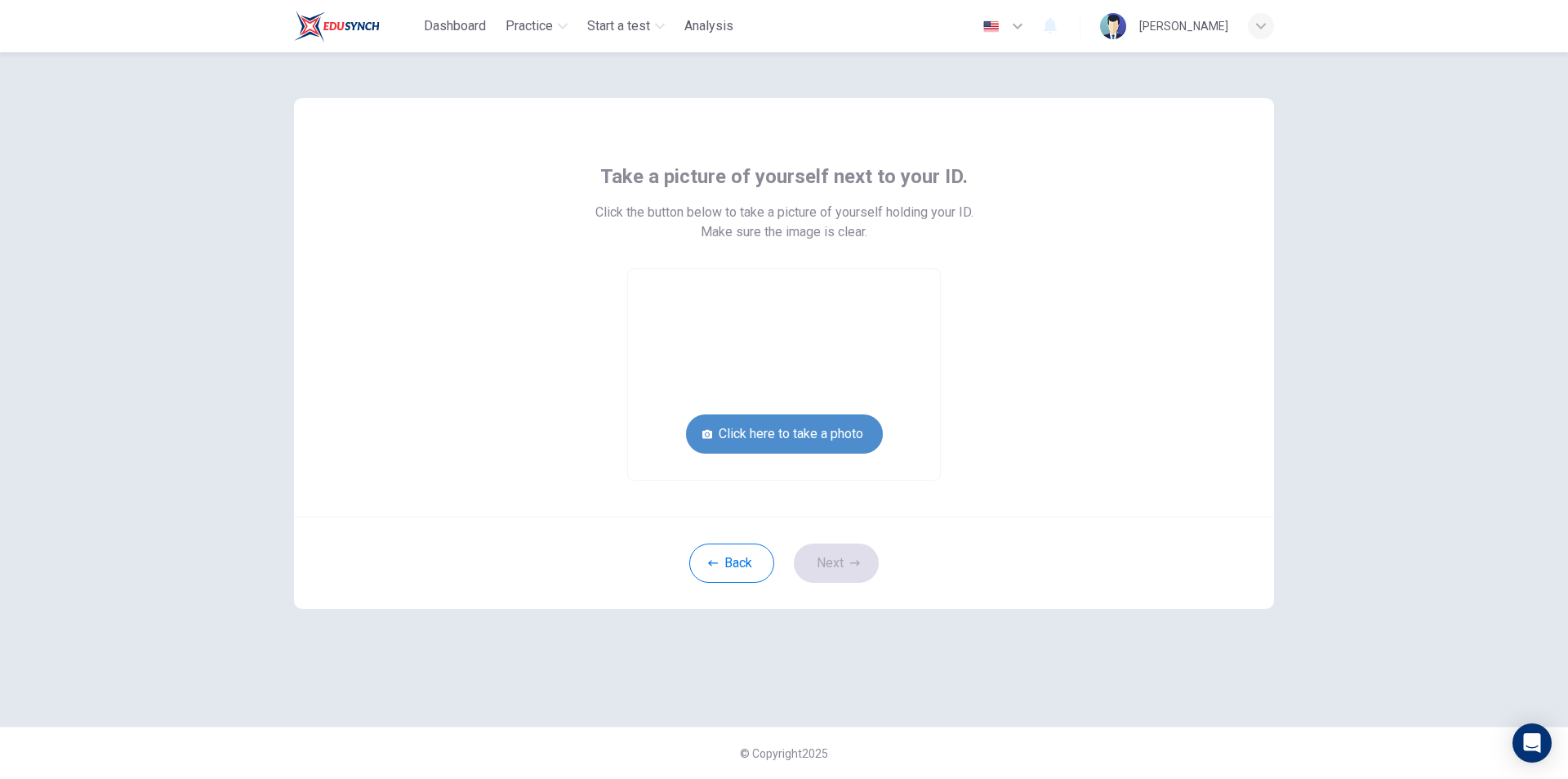
click at [845, 435] on button "Click here to take a photo" at bounding box center [784, 433] width 197 height 39
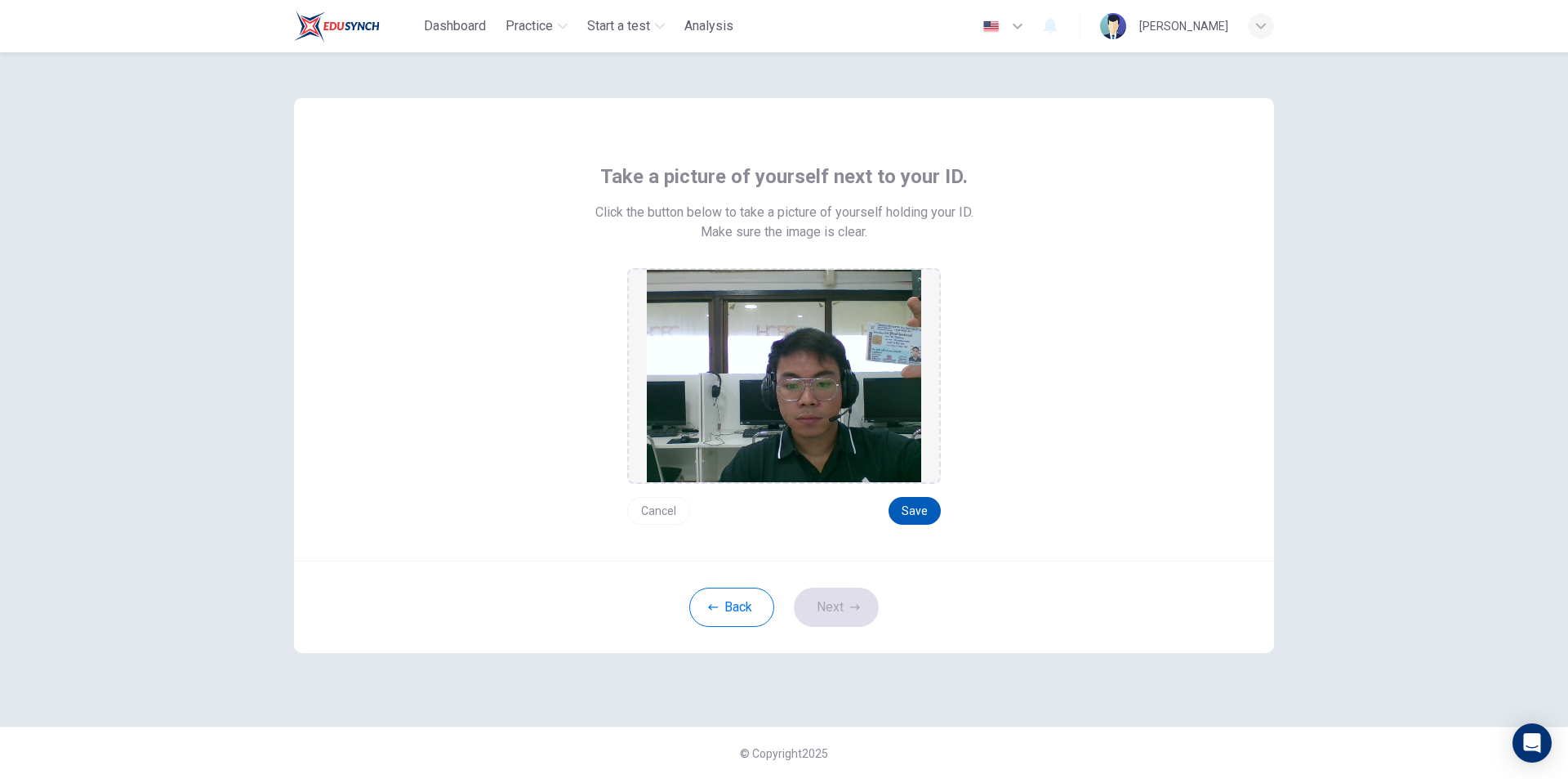
click at [912, 514] on button "Save" at bounding box center [915, 511] width 52 height 28
click at [866, 605] on button "Next" at bounding box center [836, 607] width 85 height 39
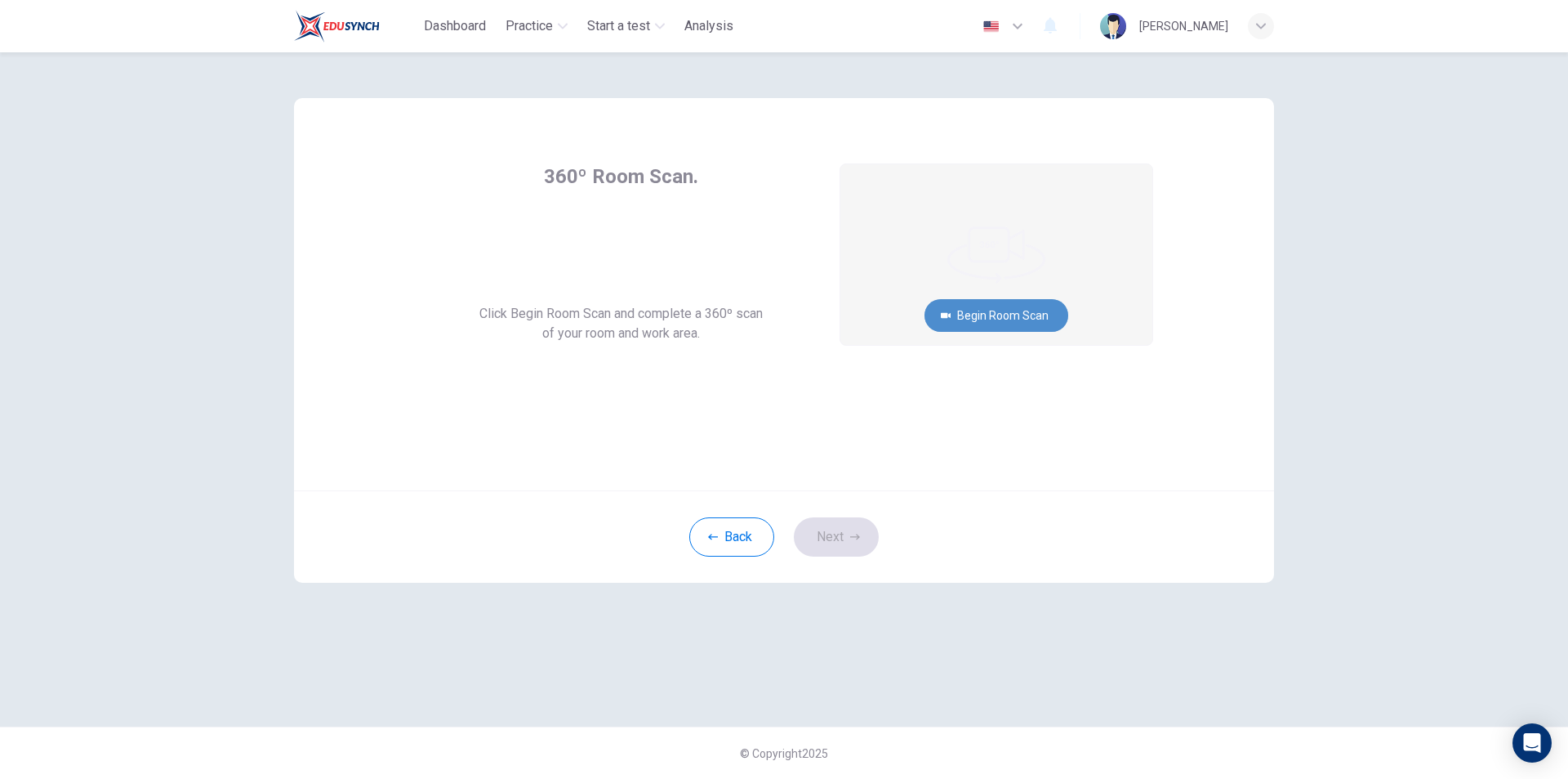
click at [995, 318] on button "Begin Room Scan" at bounding box center [997, 315] width 144 height 32
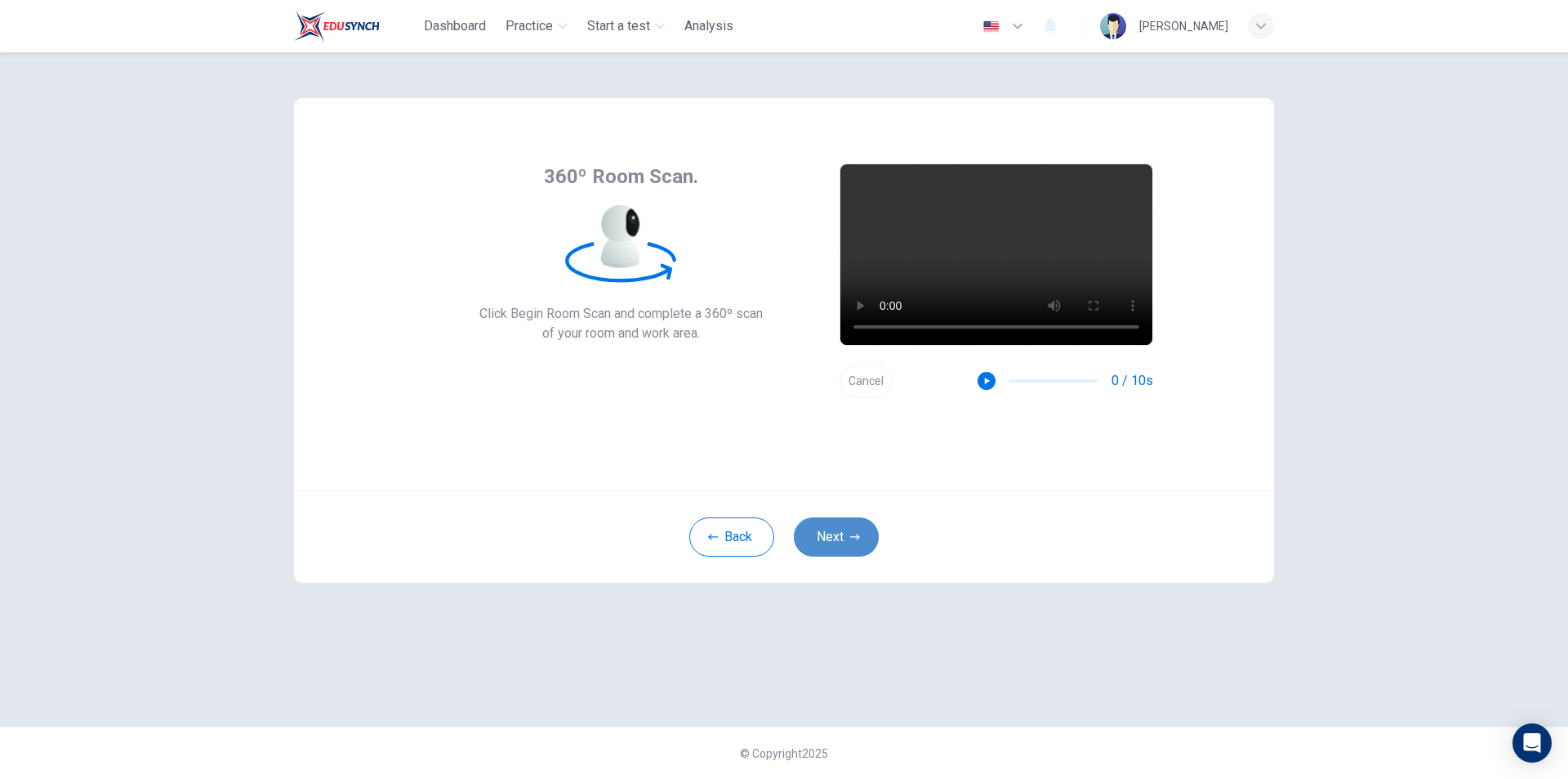
click at [838, 541] on button "Next" at bounding box center [836, 537] width 85 height 39
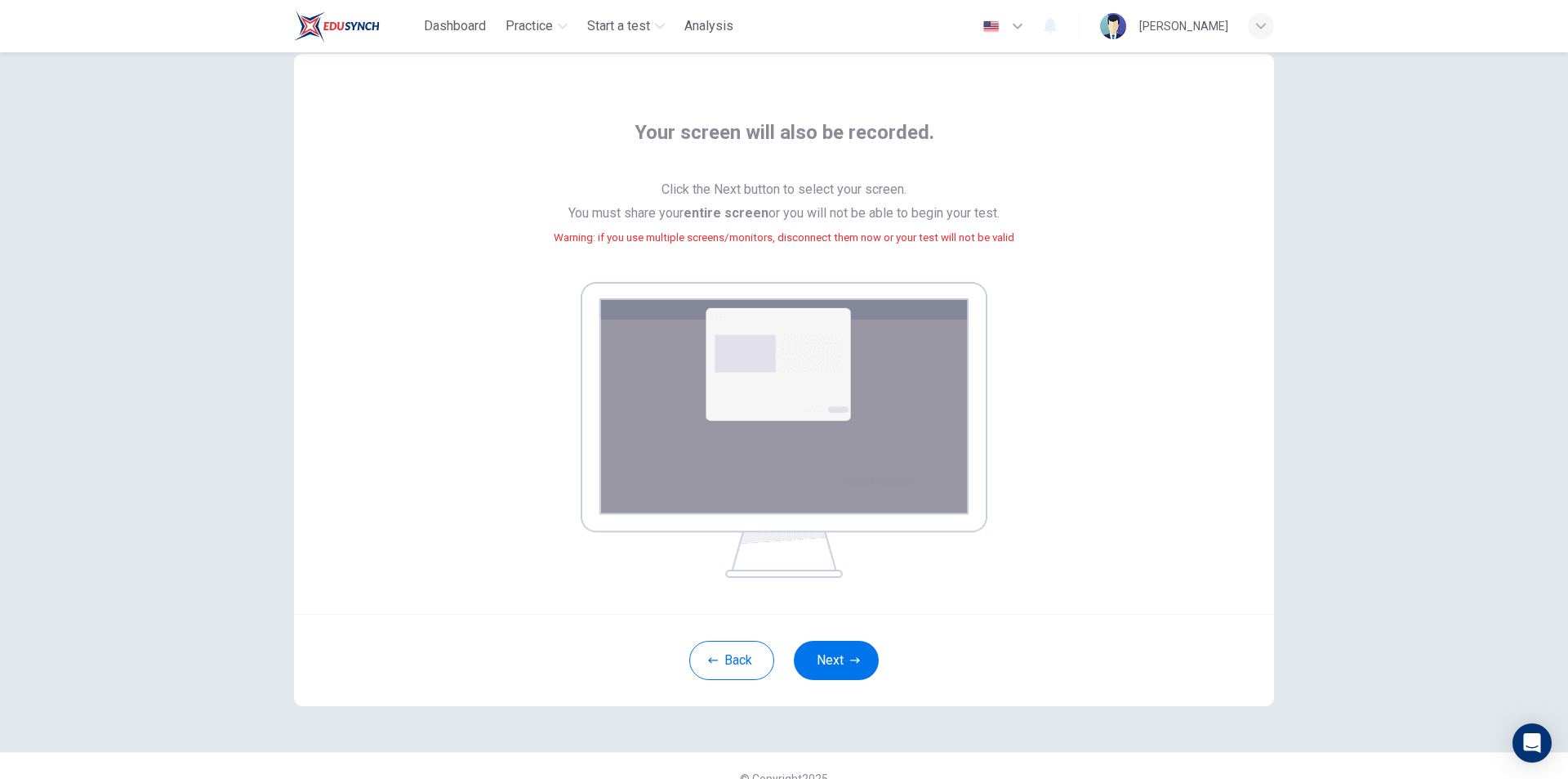
scroll to position [68, 0]
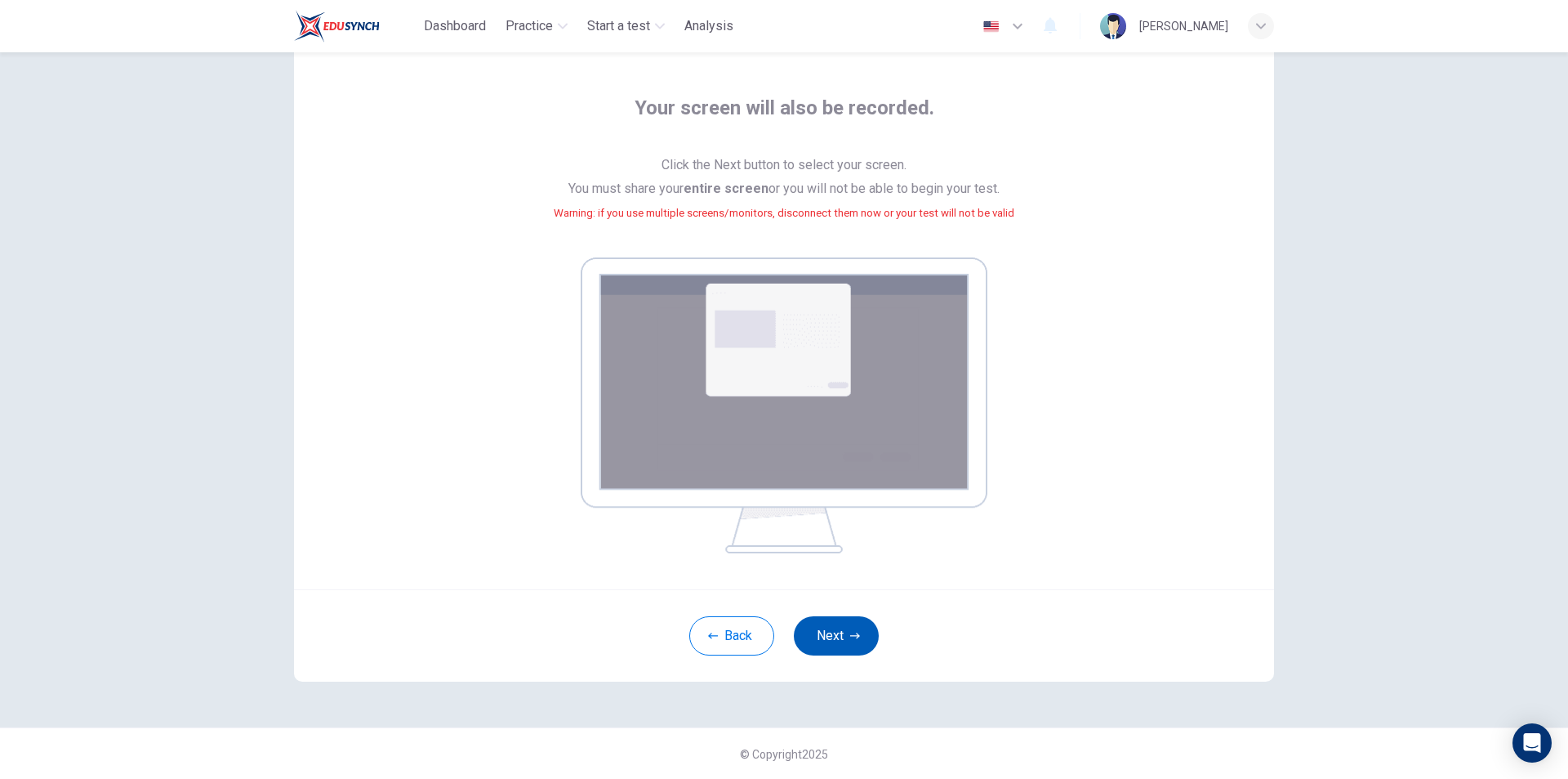
click at [850, 634] on icon "button" at bounding box center [855, 635] width 10 height 10
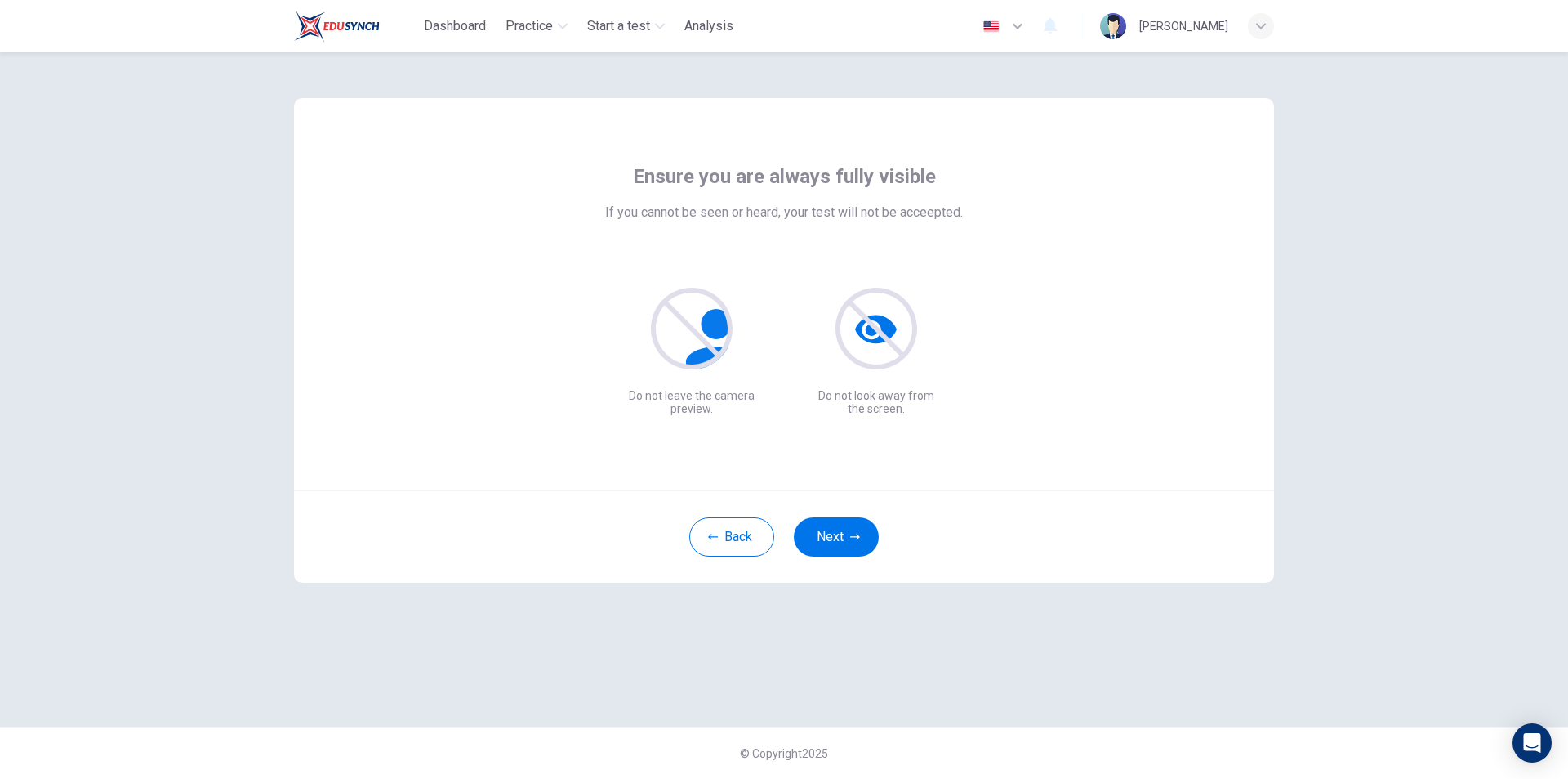
scroll to position [0, 0]
click at [858, 546] on button "Next" at bounding box center [836, 537] width 85 height 39
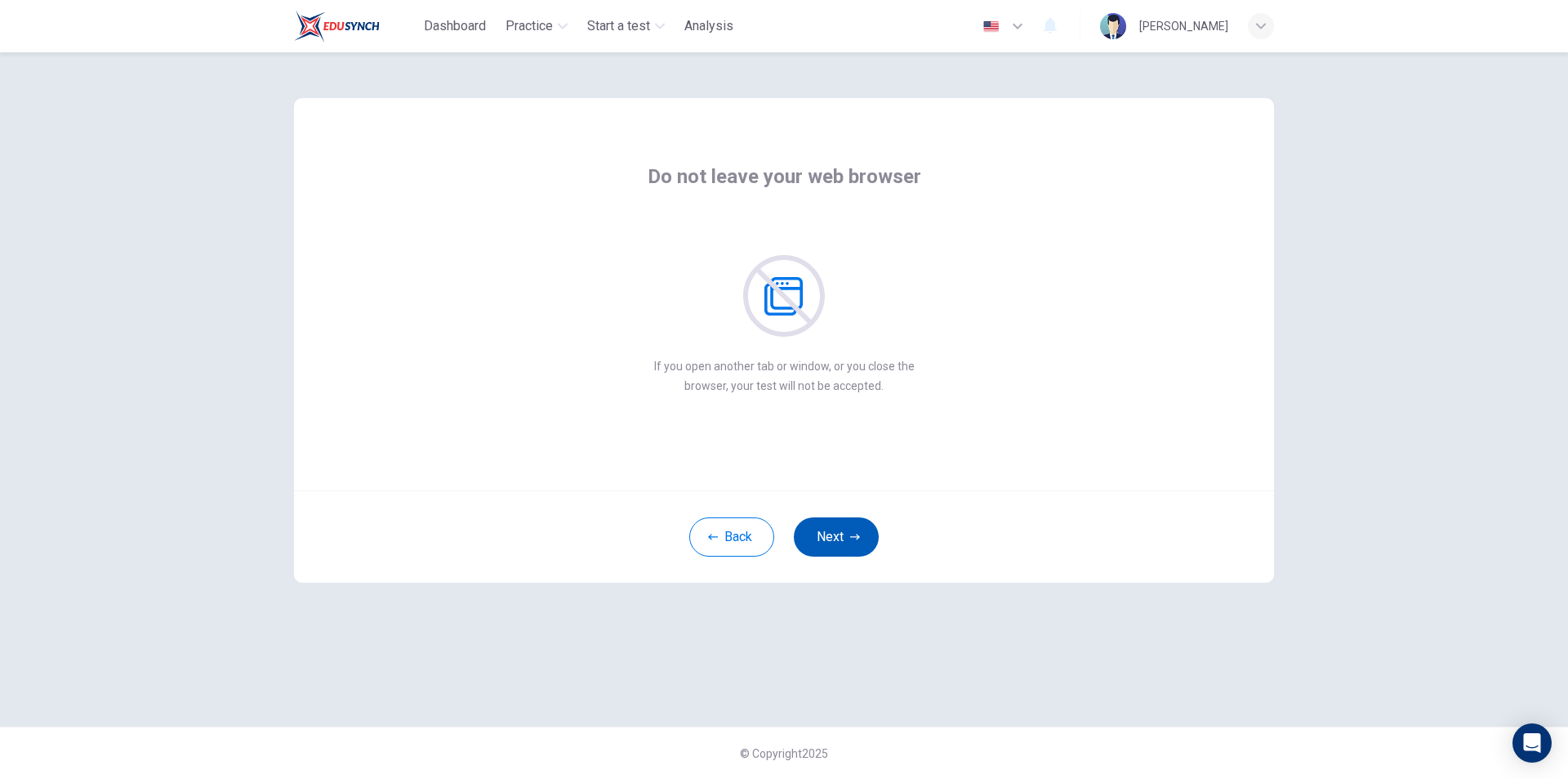
click at [858, 546] on button "Next" at bounding box center [836, 537] width 85 height 39
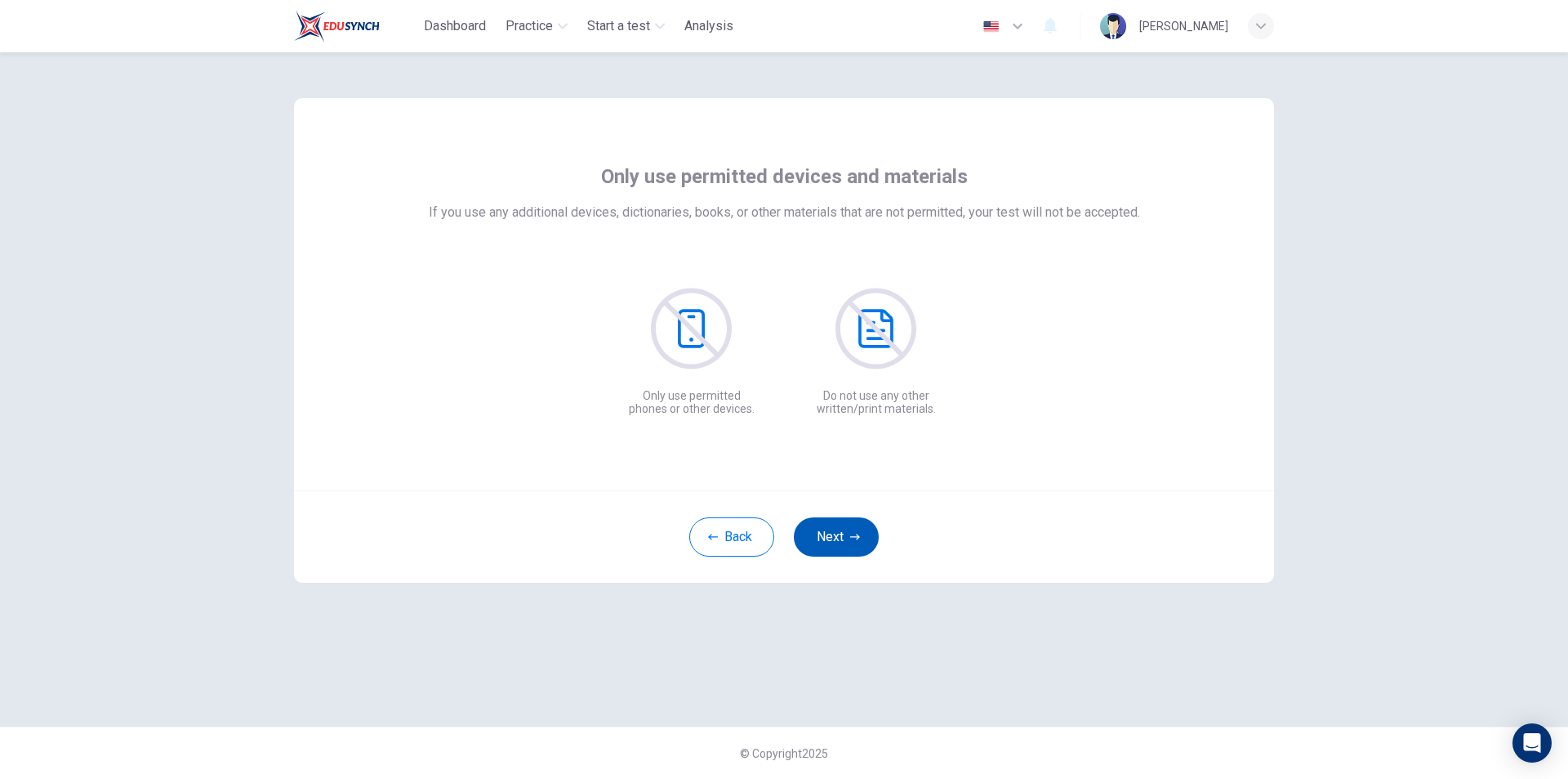
click at [858, 546] on button "Next" at bounding box center [836, 537] width 85 height 39
click at [857, 546] on button "Next" at bounding box center [836, 537] width 85 height 39
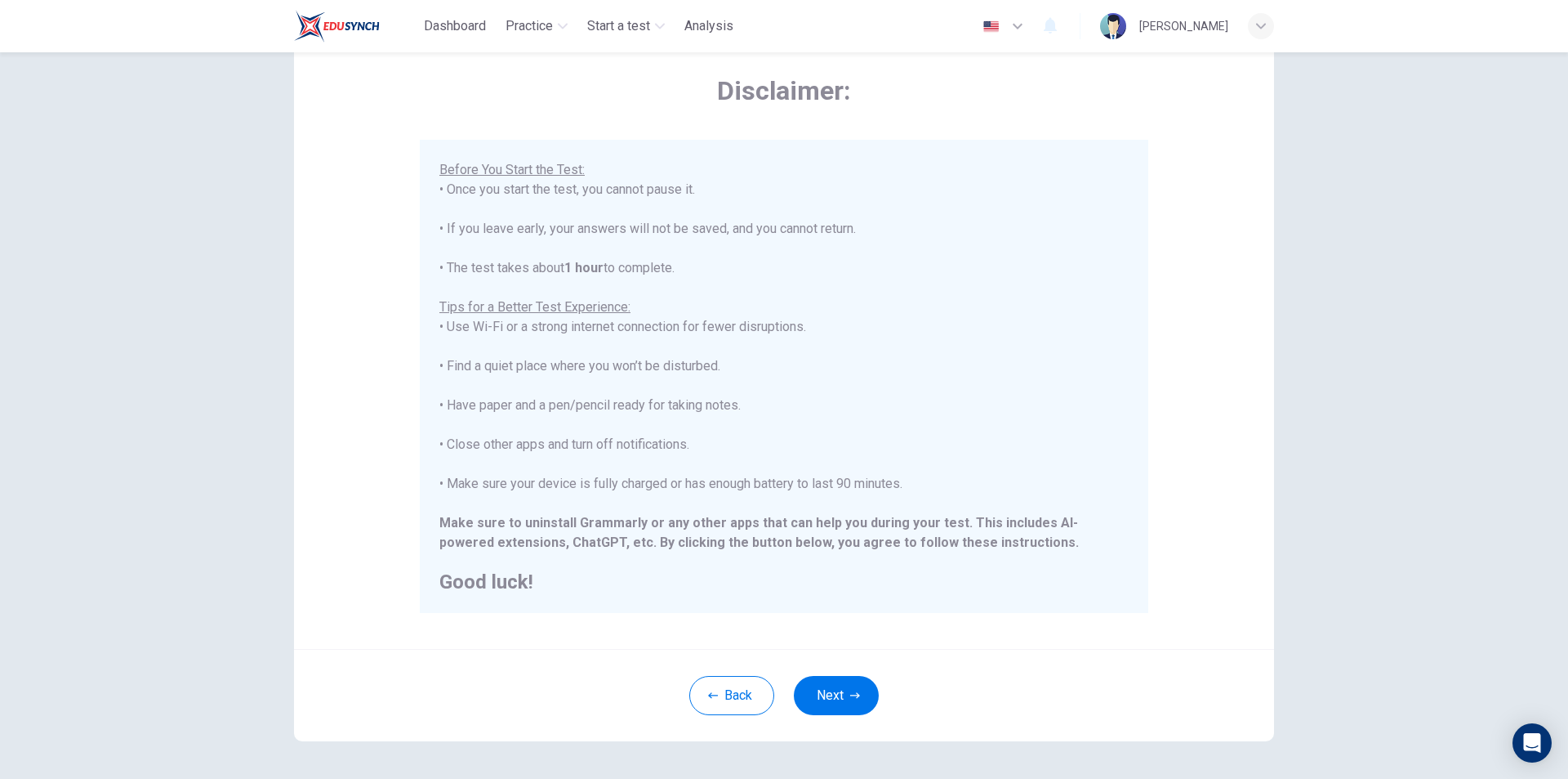
scroll to position [130, 0]
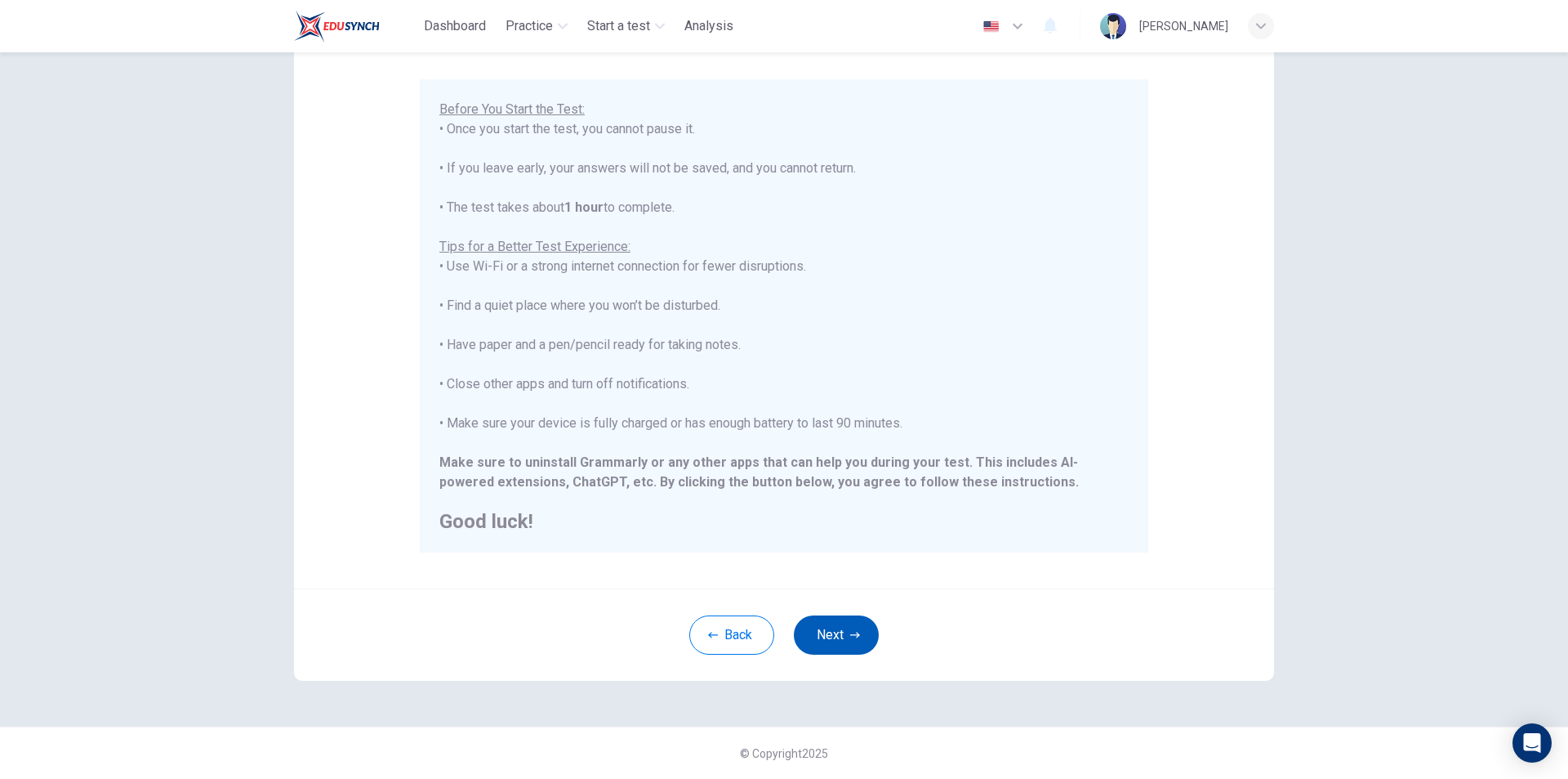
click at [838, 625] on button "Next" at bounding box center [836, 635] width 85 height 39
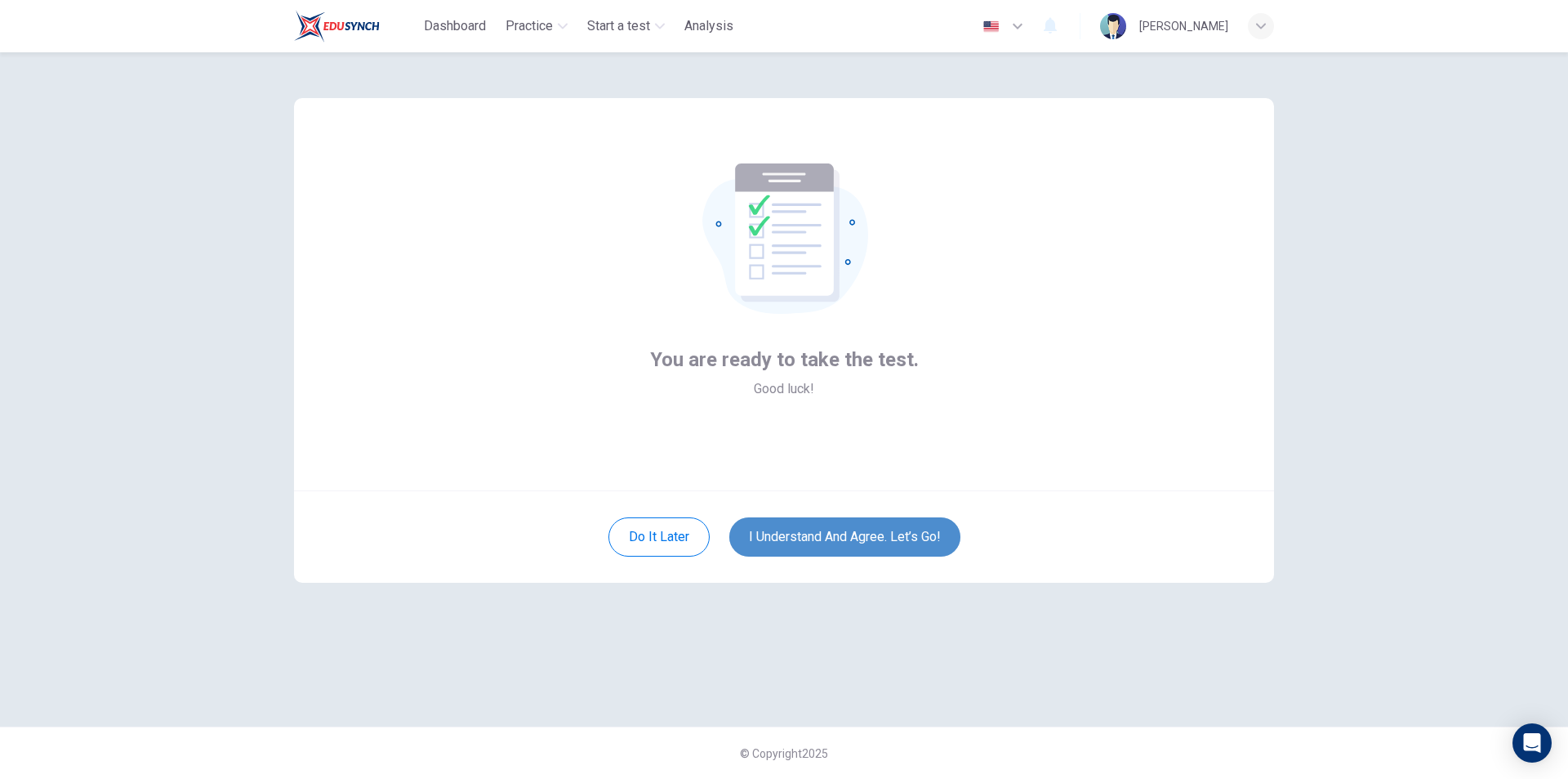
click at [843, 537] on button "I understand and agree. Let’s go!" at bounding box center [845, 537] width 231 height 39
